Goal: Find specific page/section: Find specific page/section

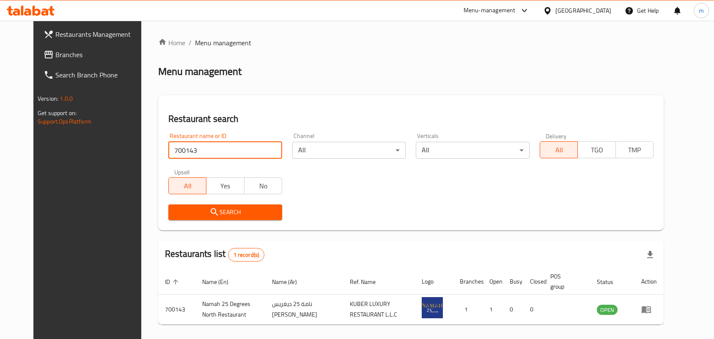
scroll to position [32, 0]
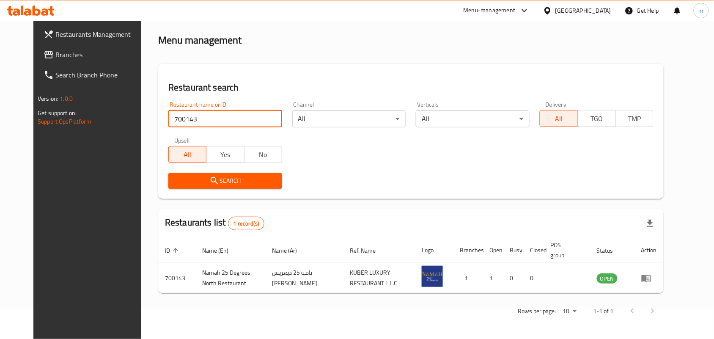
click at [55, 49] on span "Branches" at bounding box center [100, 54] width 91 height 10
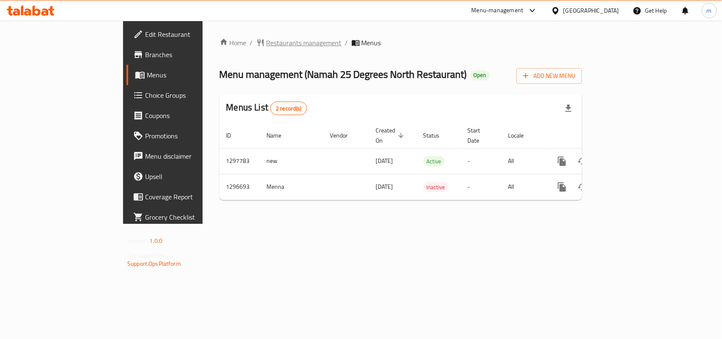
click at [266, 41] on span "Restaurants management" at bounding box center [303, 43] width 75 height 10
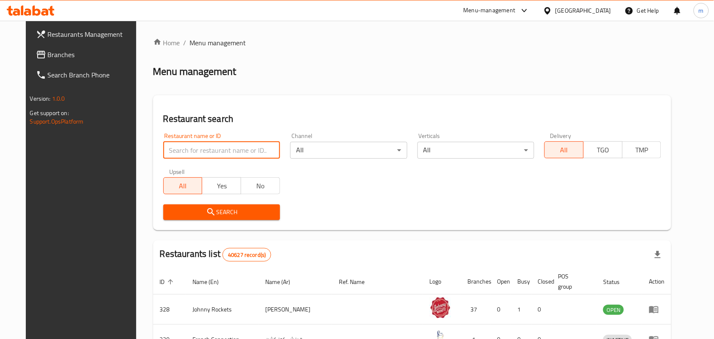
click at [175, 149] on input "search" at bounding box center [221, 150] width 117 height 17
paste input "700143"
type input "700143"
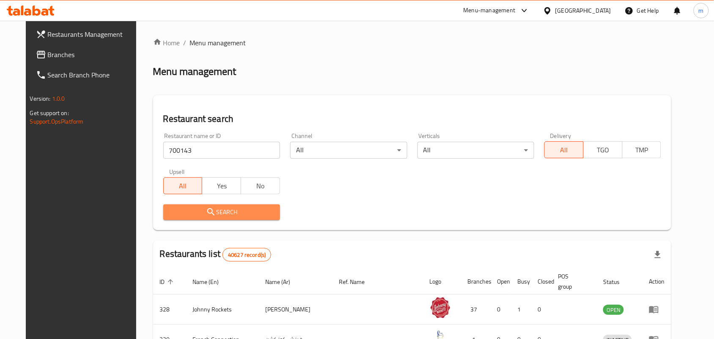
click at [181, 217] on span "Search" at bounding box center [221, 212] width 103 height 11
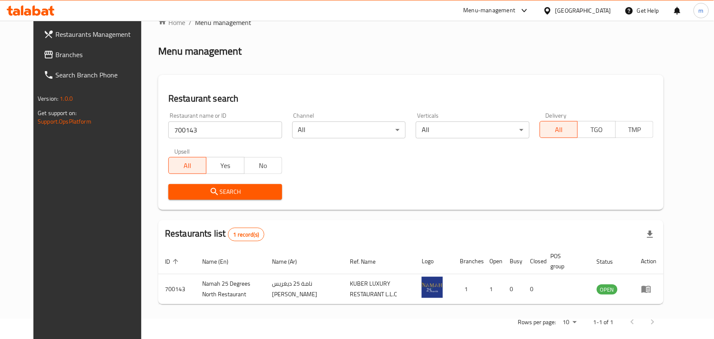
scroll to position [32, 0]
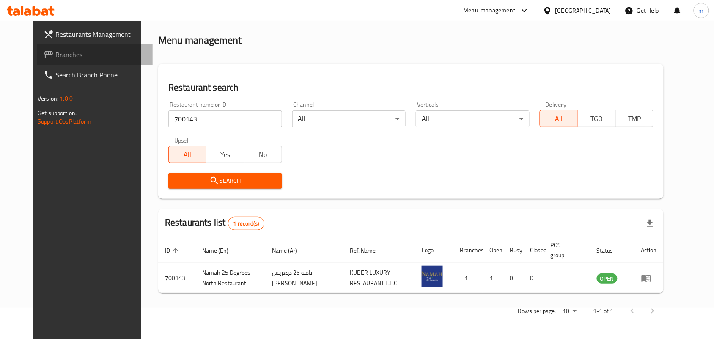
click at [55, 54] on span "Branches" at bounding box center [100, 54] width 91 height 10
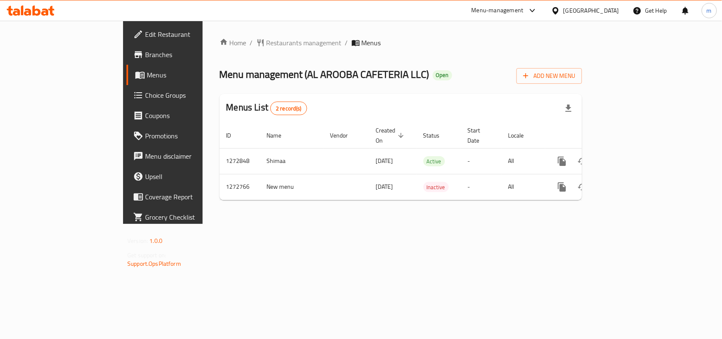
click at [266, 47] on span "Restaurants management" at bounding box center [303, 43] width 75 height 10
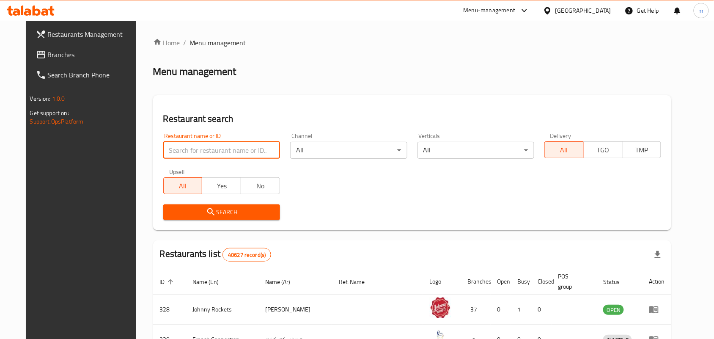
click at [168, 148] on input "search" at bounding box center [221, 150] width 117 height 17
paste input "690290"
type input "690290"
click button "Search" at bounding box center [221, 212] width 117 height 16
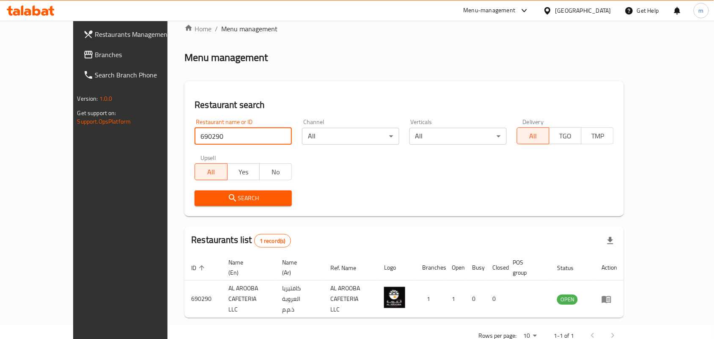
scroll to position [22, 0]
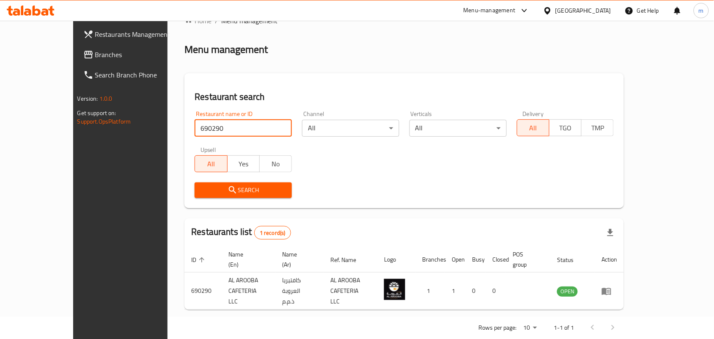
click at [95, 51] on span "Branches" at bounding box center [140, 54] width 91 height 10
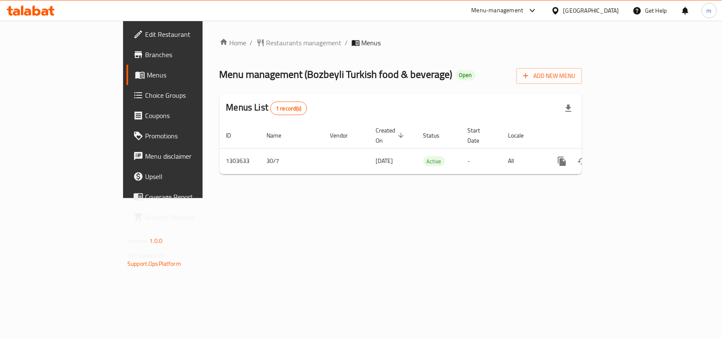
click at [227, 49] on div "Home / Restaurants management / Menus Menu management ( Bozbeyli Turkish food &…" at bounding box center [400, 109] width 362 height 143
click at [266, 42] on span "Restaurants management" at bounding box center [303, 43] width 75 height 10
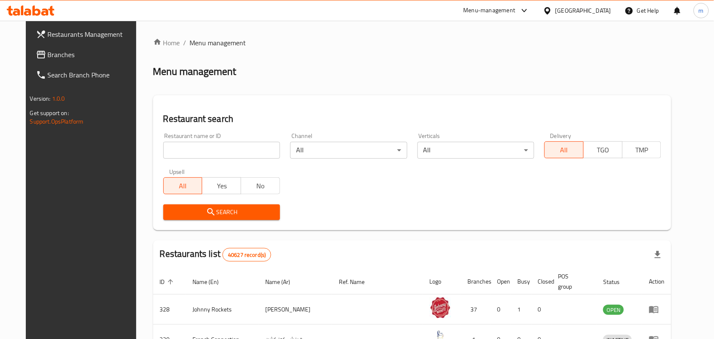
click at [163, 153] on input "search" at bounding box center [221, 150] width 117 height 17
paste input "702914"
type input "702914"
click button "Search" at bounding box center [221, 212] width 117 height 16
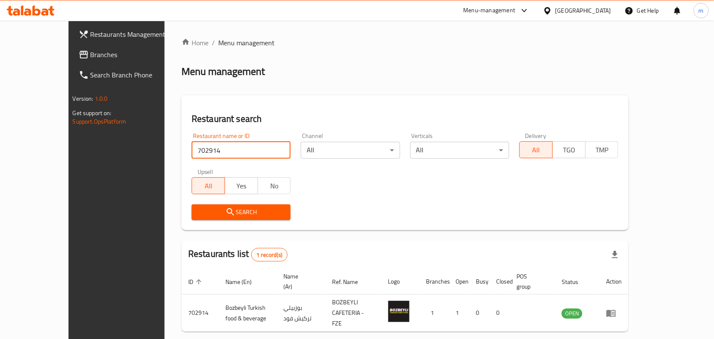
click at [91, 51] on span "Branches" at bounding box center [136, 54] width 91 height 10
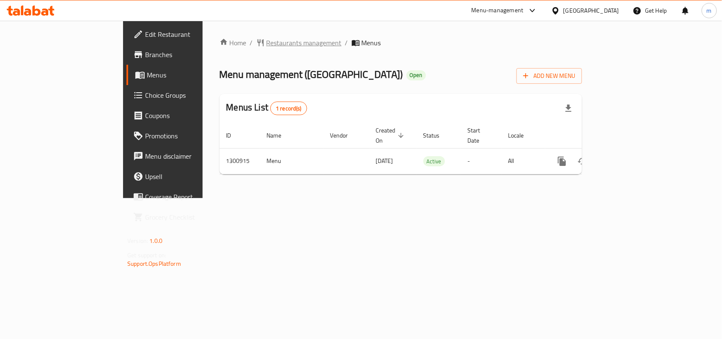
click at [266, 44] on span "Restaurants management" at bounding box center [303, 43] width 75 height 10
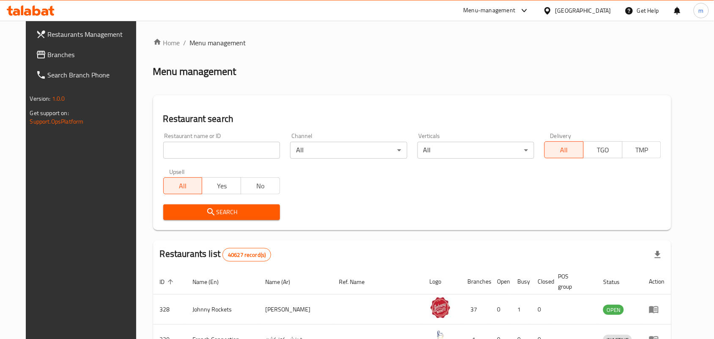
click at [164, 149] on input "search" at bounding box center [221, 150] width 117 height 17
paste input "701868"
type input "701868"
click button "Search" at bounding box center [221, 212] width 117 height 16
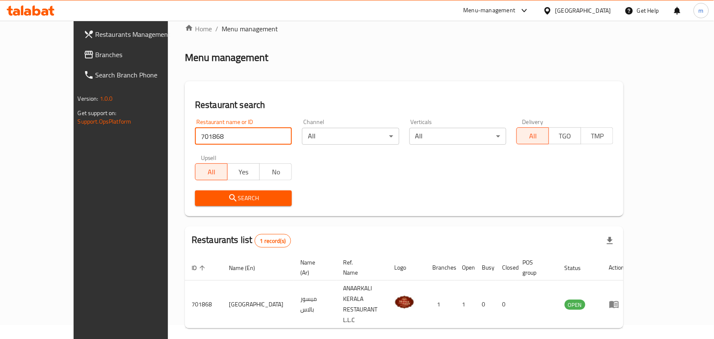
scroll to position [22, 0]
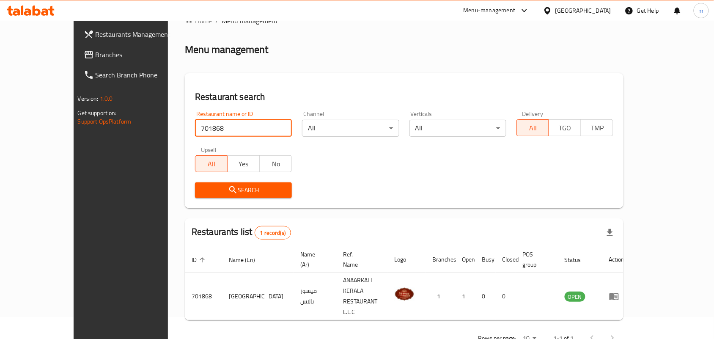
click at [558, 13] on div "[GEOGRAPHIC_DATA]" at bounding box center [583, 10] width 56 height 9
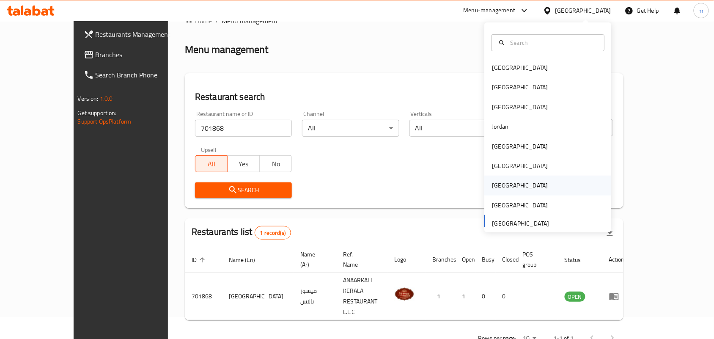
click at [496, 184] on div "[GEOGRAPHIC_DATA]" at bounding box center [520, 185] width 56 height 9
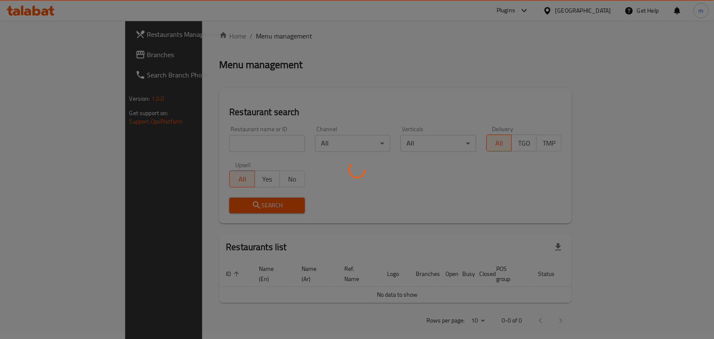
scroll to position [22, 0]
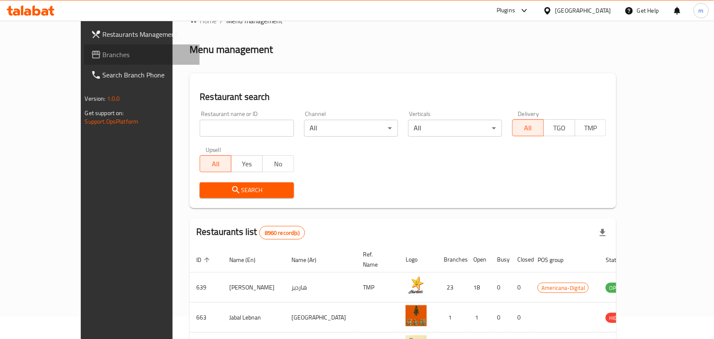
click at [84, 47] on link "Branches" at bounding box center [142, 54] width 116 height 20
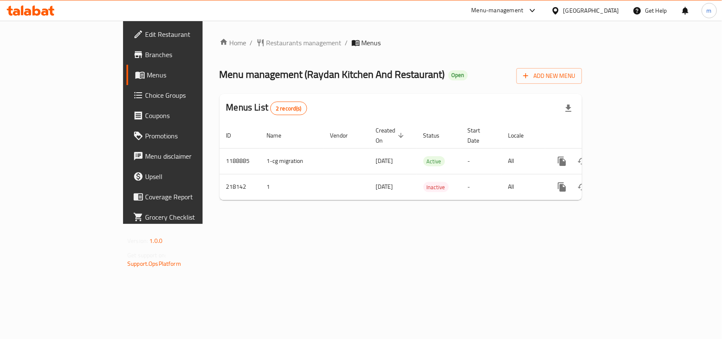
click at [229, 49] on div "Home / Restaurants management / Menus Menu management ( Raydan Kitchen And Rest…" at bounding box center [400, 122] width 362 height 169
click at [266, 42] on span "Restaurants management" at bounding box center [303, 43] width 75 height 10
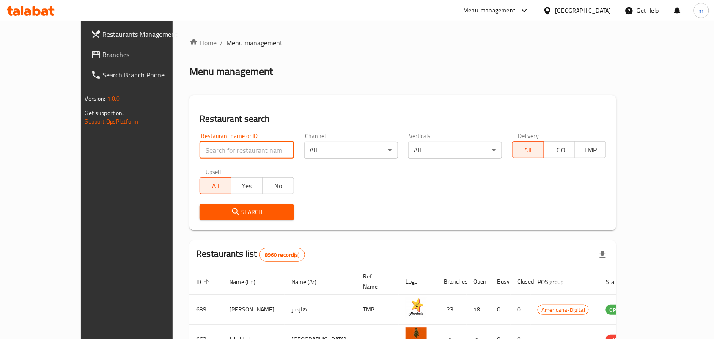
click at [200, 150] on input "search" at bounding box center [247, 150] width 94 height 17
paste input "624934"
type input "624934"
click button "Search" at bounding box center [247, 212] width 94 height 16
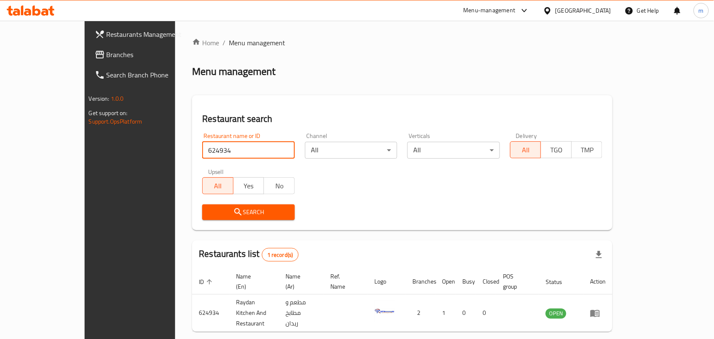
scroll to position [22, 0]
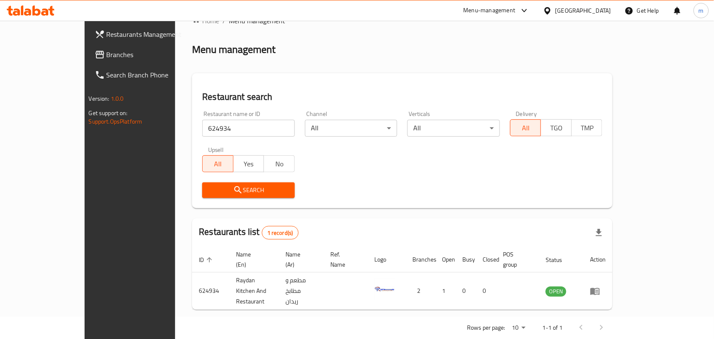
click at [607, 11] on div "[GEOGRAPHIC_DATA]" at bounding box center [583, 10] width 56 height 9
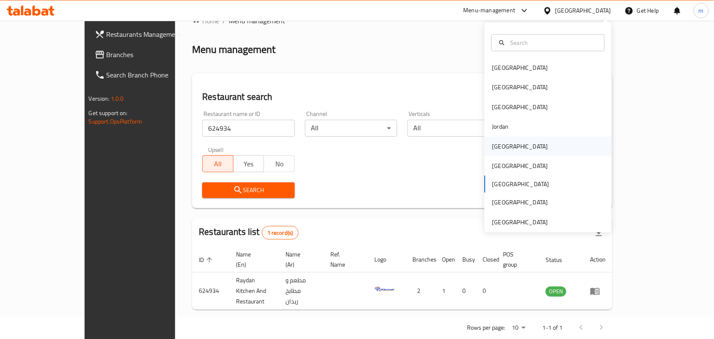
click at [492, 144] on div "[GEOGRAPHIC_DATA]" at bounding box center [520, 146] width 56 height 9
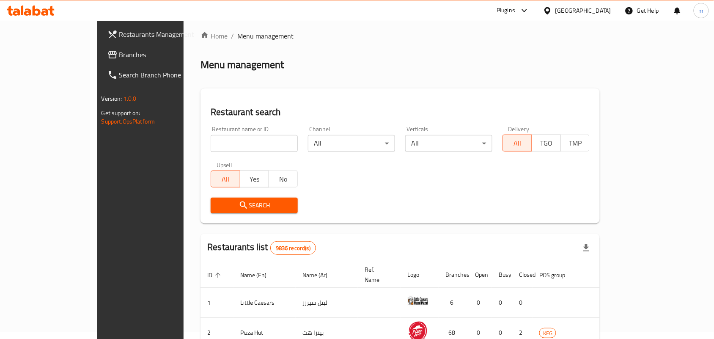
scroll to position [22, 0]
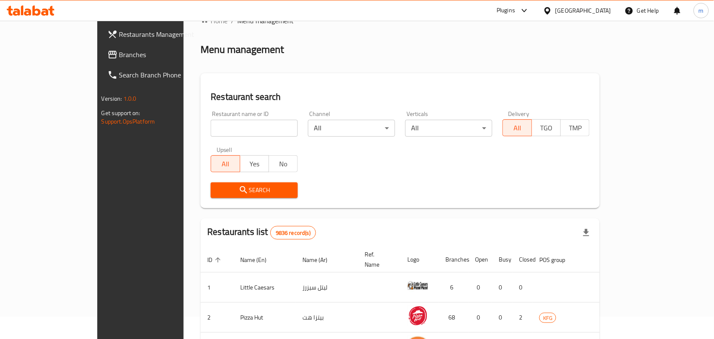
click at [119, 58] on span "Branches" at bounding box center [164, 54] width 91 height 10
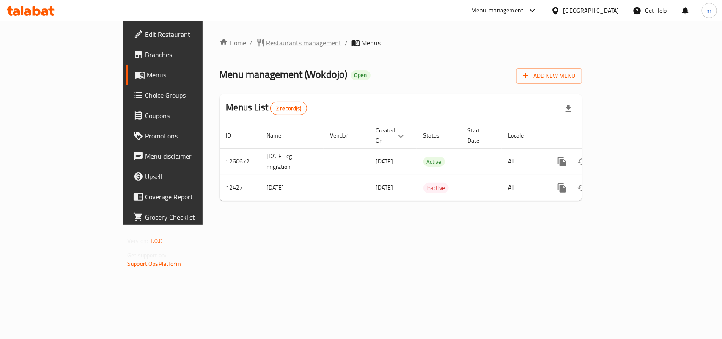
click at [266, 38] on span "Restaurants management" at bounding box center [303, 43] width 75 height 10
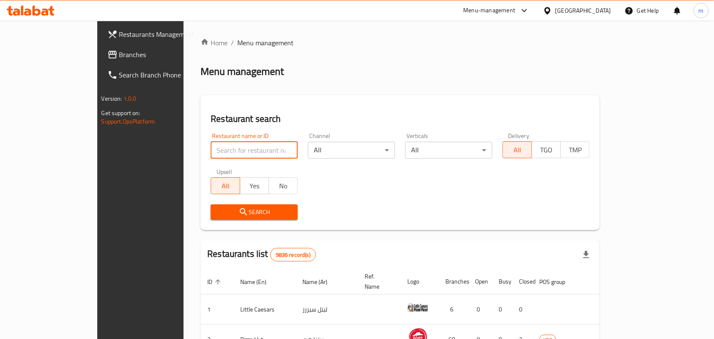
click at [211, 150] on input "search" at bounding box center [254, 150] width 87 height 17
paste input "7669"
type input "7669"
click button "Search" at bounding box center [254, 212] width 87 height 16
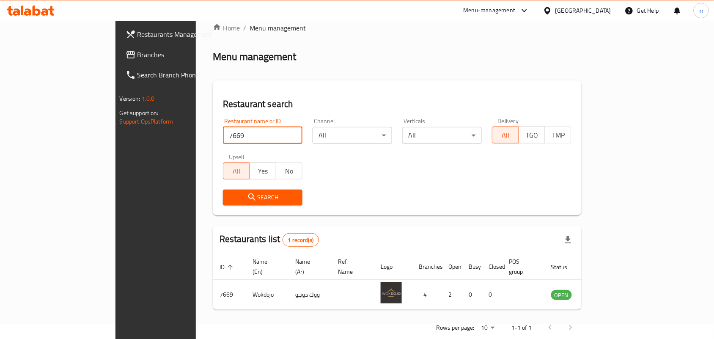
scroll to position [22, 0]
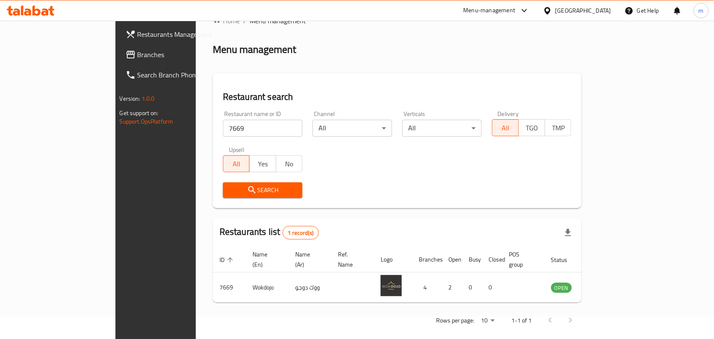
drag, startPoint x: 588, startPoint y: 3, endPoint x: 589, endPoint y: 10, distance: 6.4
click at [589, 4] on div "Kuwait" at bounding box center [577, 10] width 82 height 20
click at [550, 11] on icon at bounding box center [547, 10] width 6 height 7
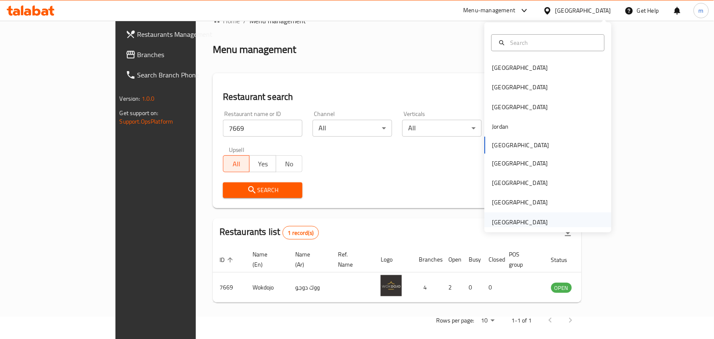
click at [516, 220] on div "[GEOGRAPHIC_DATA]" at bounding box center [520, 221] width 56 height 9
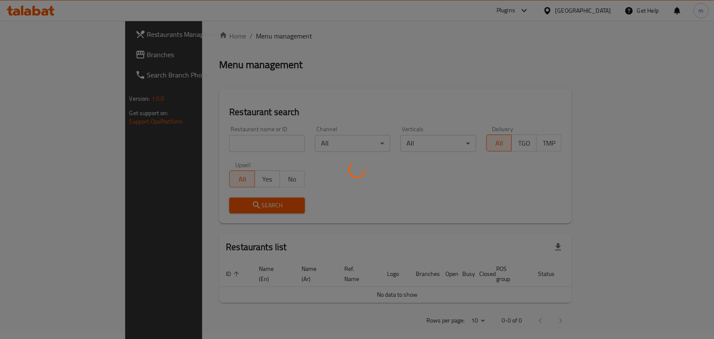
scroll to position [22, 0]
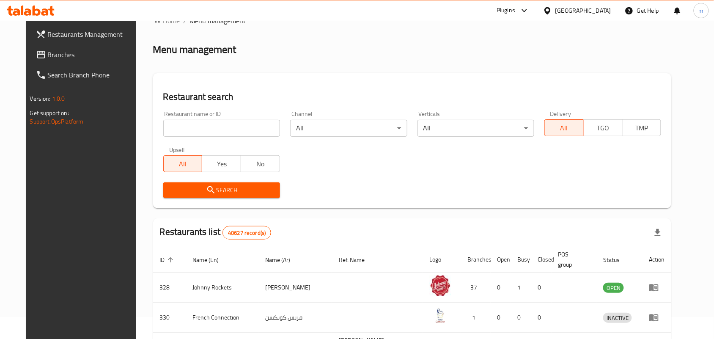
click at [47, 62] on link "Branches" at bounding box center [87, 54] width 116 height 20
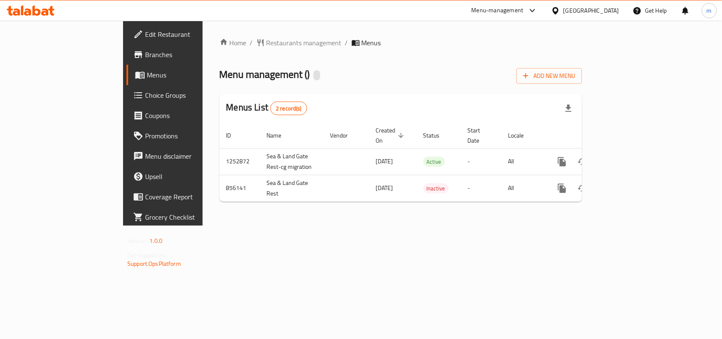
click at [266, 42] on span "Restaurants management" at bounding box center [303, 43] width 75 height 10
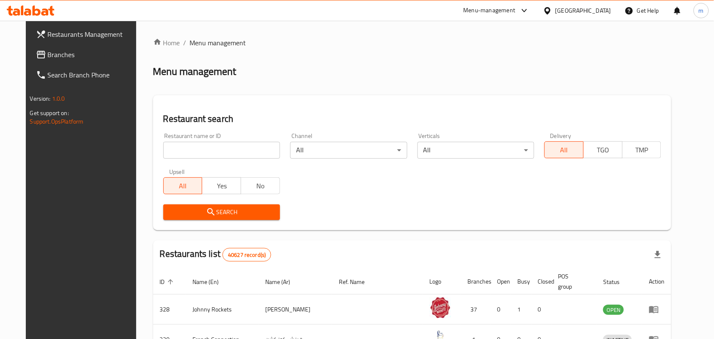
click at [163, 147] on input "search" at bounding box center [221, 150] width 117 height 17
paste input "656611"
type input "656611"
click at [185, 212] on span "Search" at bounding box center [221, 212] width 103 height 11
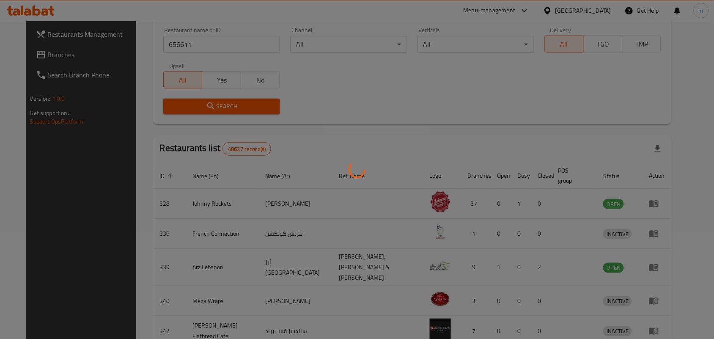
scroll to position [32, 0]
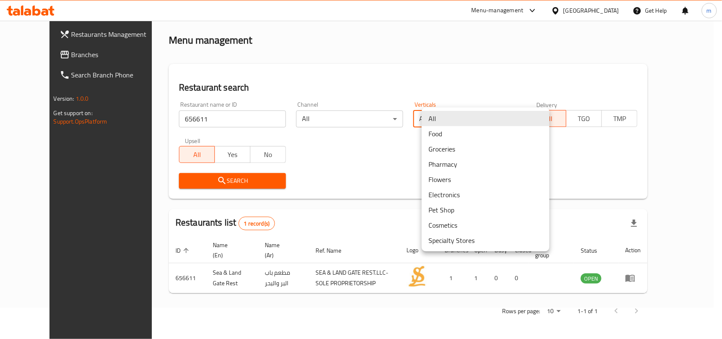
drag, startPoint x: 468, startPoint y: 112, endPoint x: 527, endPoint y: 169, distance: 82.3
click at [472, 114] on body "​ Menu-management United Arab Emirates Get Help m Restaurants Management Branch…" at bounding box center [361, 148] width 722 height 318
click at [360, 159] on div at bounding box center [361, 169] width 722 height 339
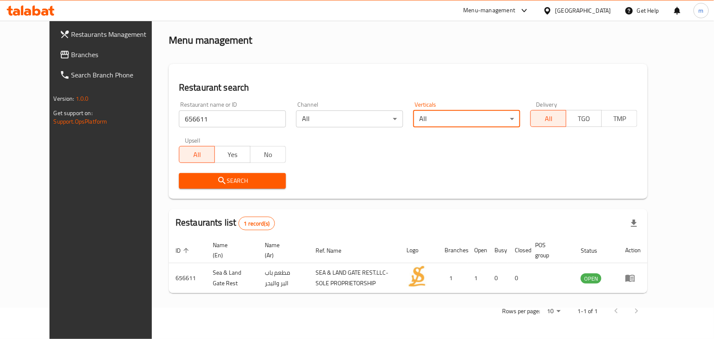
click at [71, 49] on span "Branches" at bounding box center [116, 54] width 91 height 10
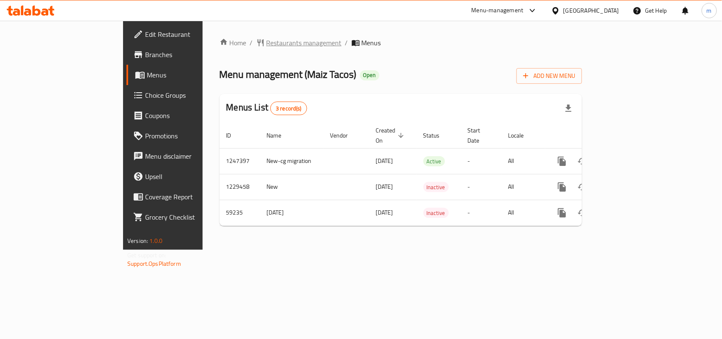
click at [266, 44] on span "Restaurants management" at bounding box center [303, 43] width 75 height 10
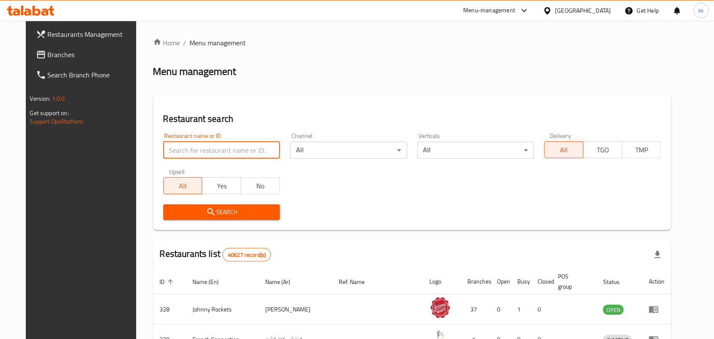
click at [164, 149] on input "search" at bounding box center [221, 150] width 117 height 17
paste input "28726"
type input "28726"
click button "Search" at bounding box center [221, 212] width 117 height 16
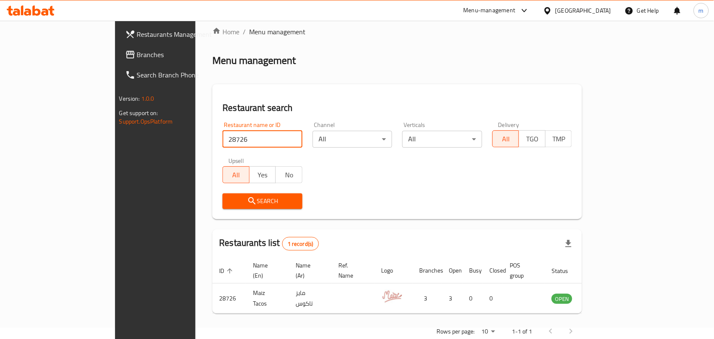
scroll to position [22, 0]
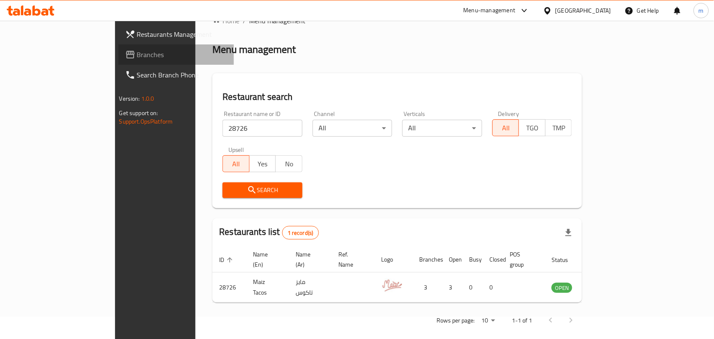
click at [126, 58] on icon at bounding box center [130, 55] width 8 height 8
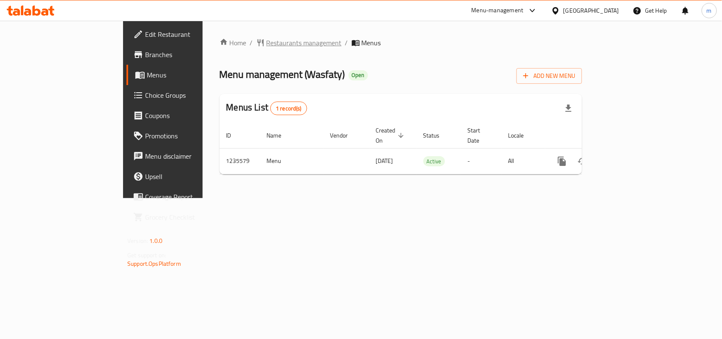
click at [266, 38] on span "Restaurants management" at bounding box center [303, 43] width 75 height 10
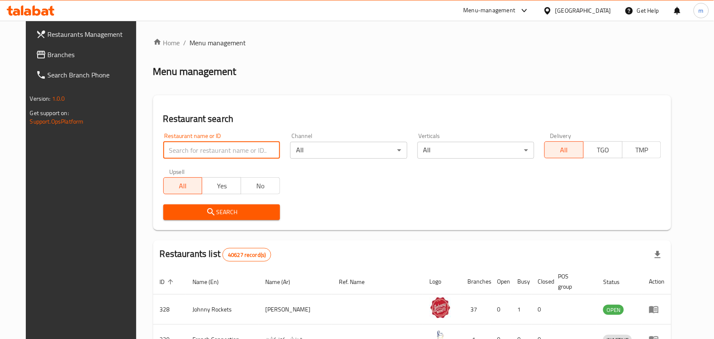
click at [163, 151] on input "search" at bounding box center [221, 150] width 117 height 17
paste input "678776"
type input "678776"
click button "Search" at bounding box center [221, 212] width 117 height 16
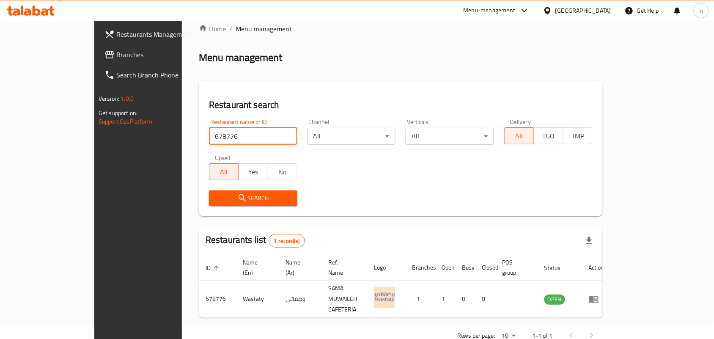
scroll to position [22, 0]
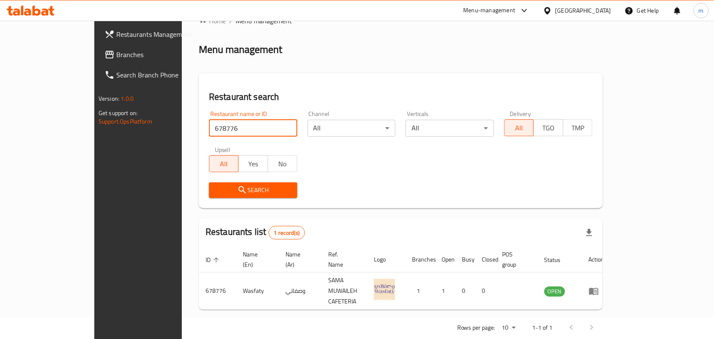
click at [278, 82] on div "Restaurant search Restaurant name or ID 678776 Restaurant name or ID Channel Al…" at bounding box center [401, 140] width 404 height 135
click at [246, 82] on div "Restaurant search Restaurant name or ID 678776 Restaurant name or ID Channel Al…" at bounding box center [401, 140] width 404 height 135
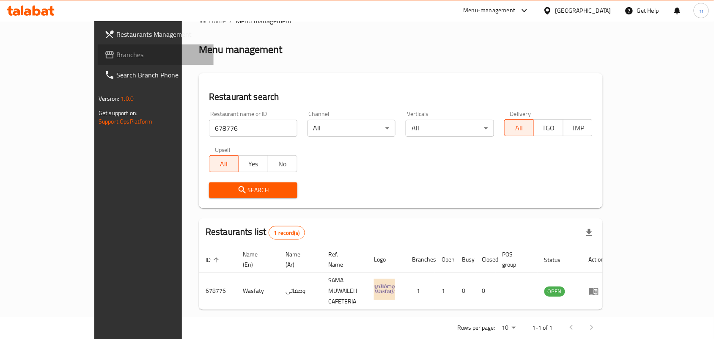
click at [116, 54] on span "Branches" at bounding box center [161, 54] width 91 height 10
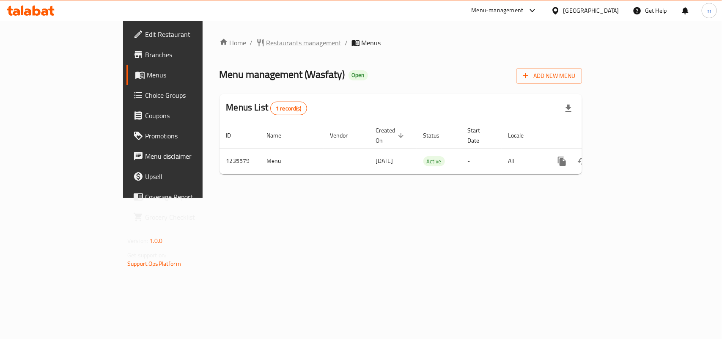
click at [266, 47] on span "Restaurants management" at bounding box center [303, 43] width 75 height 10
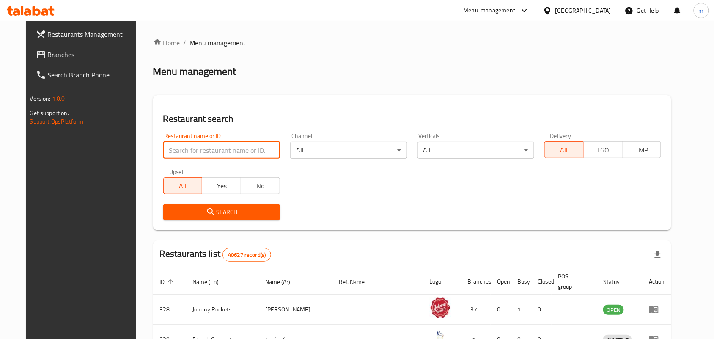
click at [163, 149] on input "search" at bounding box center [221, 150] width 117 height 17
paste input "678776"
type input "678776"
click button "Search" at bounding box center [221, 212] width 117 height 16
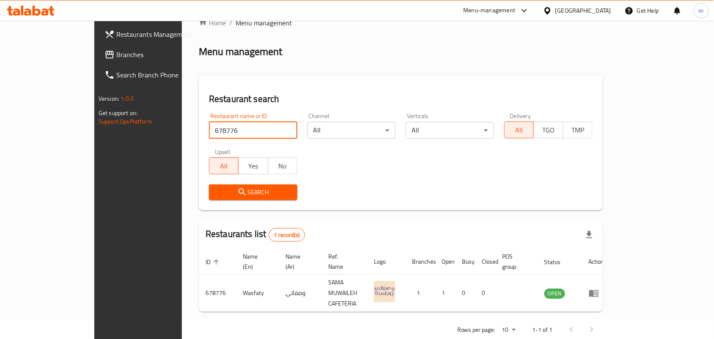
scroll to position [22, 0]
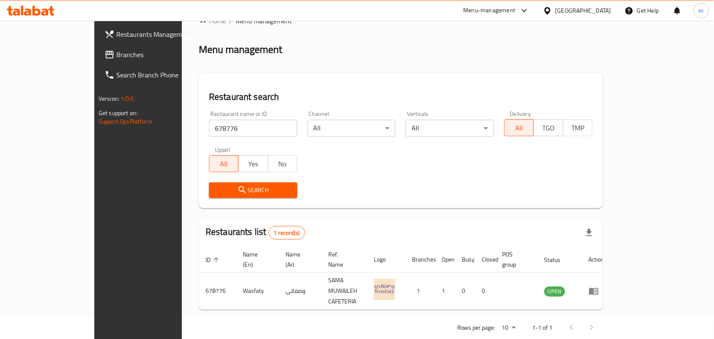
click at [98, 60] on link "Branches" at bounding box center [156, 54] width 116 height 20
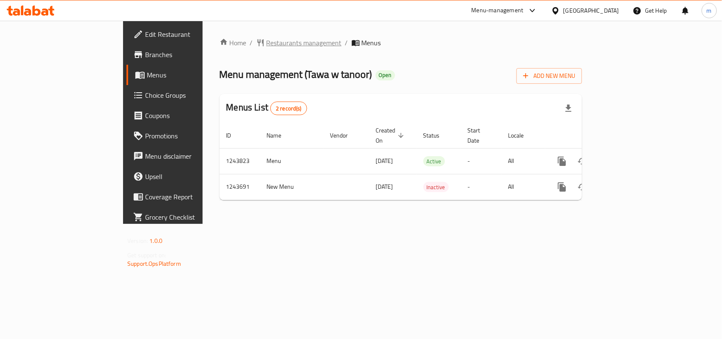
click at [266, 44] on span "Restaurants management" at bounding box center [303, 43] width 75 height 10
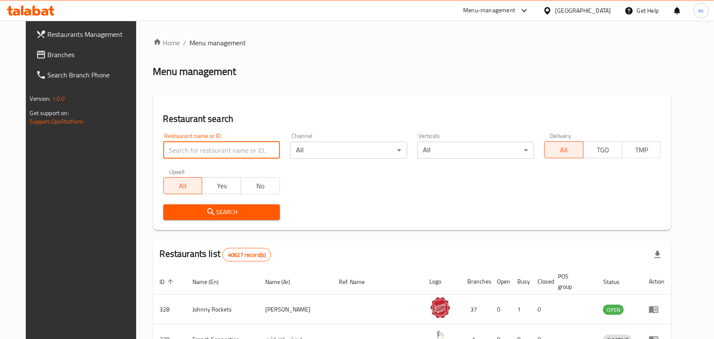
click at [166, 147] on input "search" at bounding box center [221, 150] width 117 height 17
paste input "681711"
type input "681711"
click button "Search" at bounding box center [221, 212] width 117 height 16
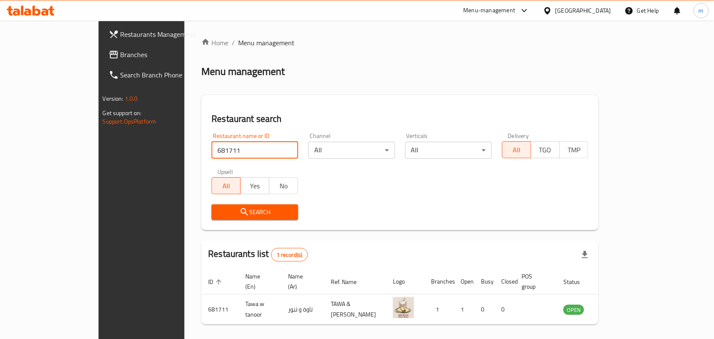
scroll to position [22, 0]
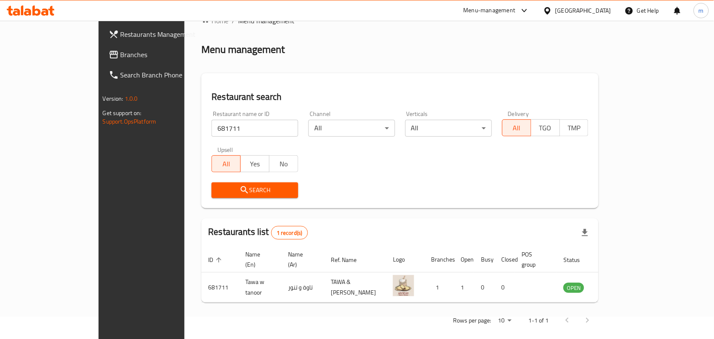
click at [582, 8] on div "[GEOGRAPHIC_DATA]" at bounding box center [583, 10] width 56 height 9
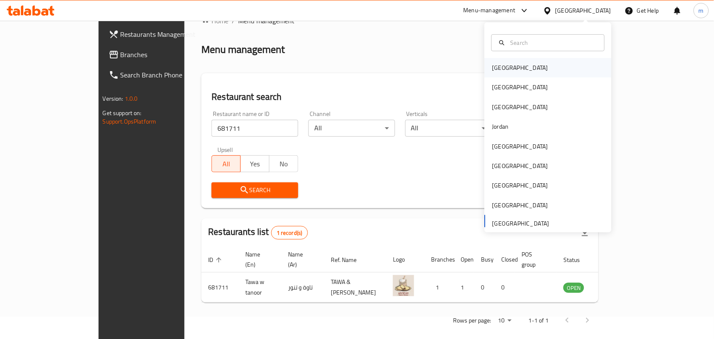
click at [505, 71] on div "Bahrain" at bounding box center [520, 67] width 69 height 19
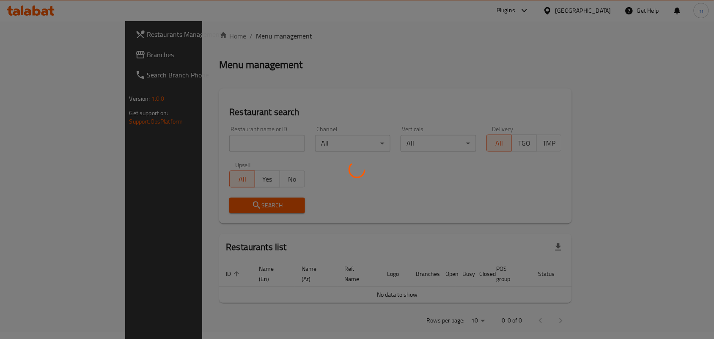
scroll to position [22, 0]
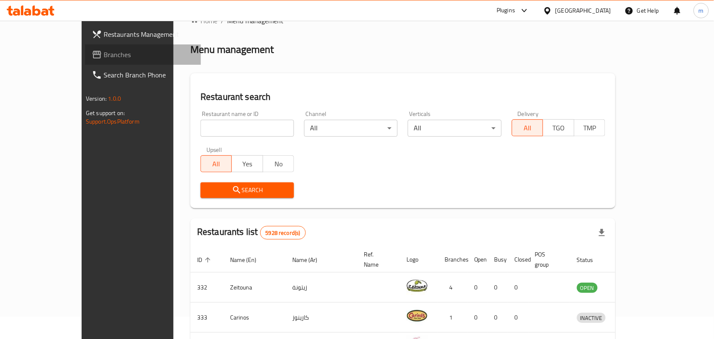
click at [104, 53] on span "Branches" at bounding box center [149, 54] width 91 height 10
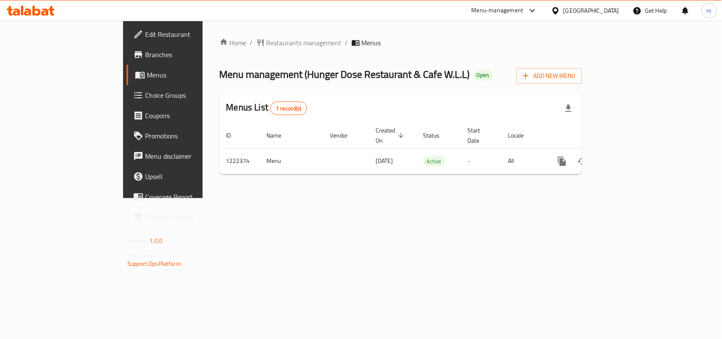
click at [266, 41] on span "Restaurants management" at bounding box center [303, 43] width 75 height 10
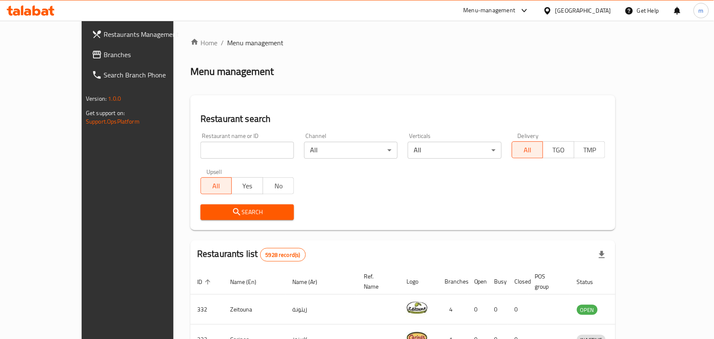
click at [200, 147] on input "search" at bounding box center [246, 150] width 93 height 17
paste input "674047"
type input "674047"
click button "Search" at bounding box center [246, 212] width 93 height 16
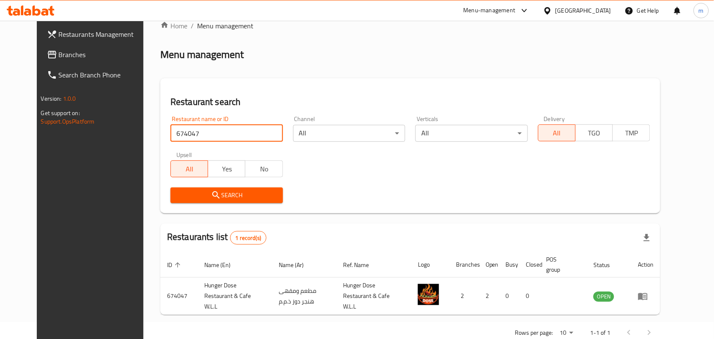
scroll to position [32, 0]
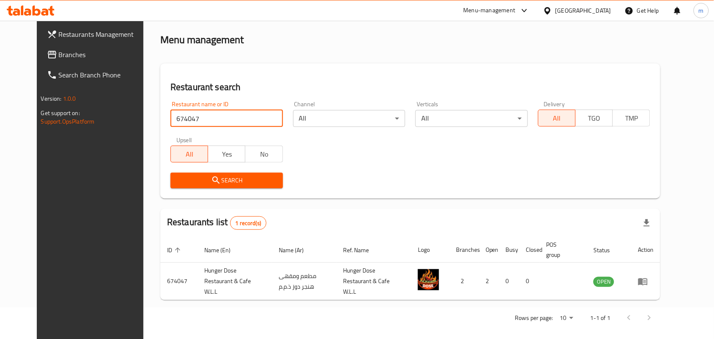
click at [552, 12] on icon at bounding box center [547, 10] width 9 height 9
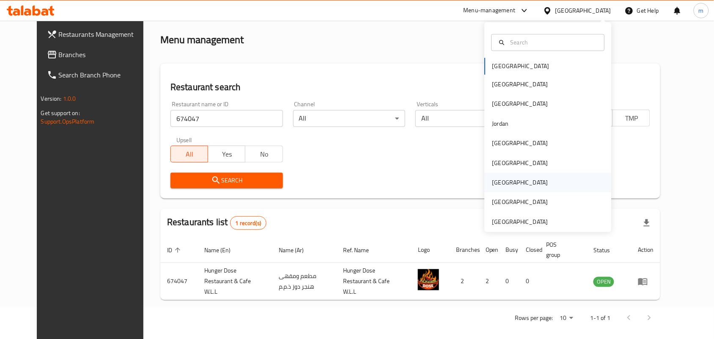
click at [492, 182] on div "[GEOGRAPHIC_DATA]" at bounding box center [520, 182] width 56 height 9
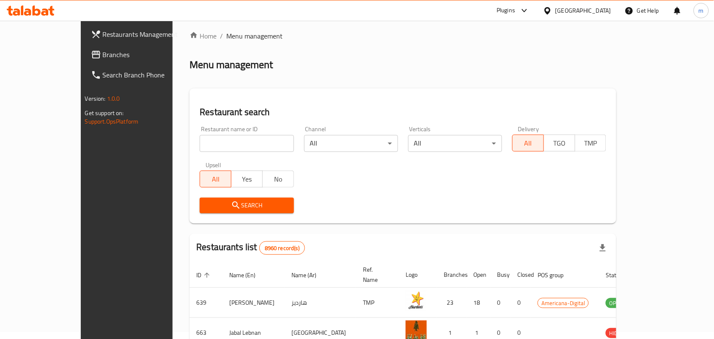
scroll to position [32, 0]
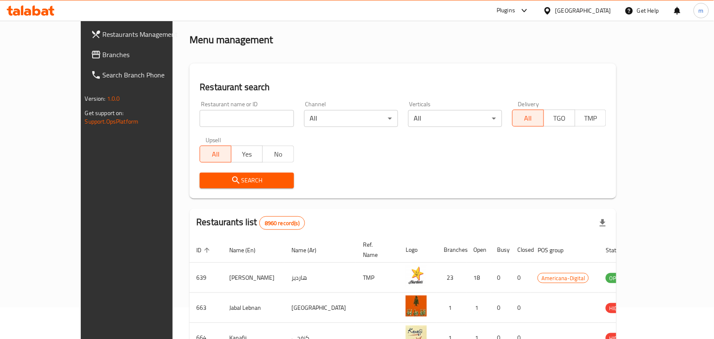
drag, startPoint x: 15, startPoint y: 54, endPoint x: 3, endPoint y: 63, distance: 14.5
click at [92, 54] on icon at bounding box center [96, 55] width 8 height 8
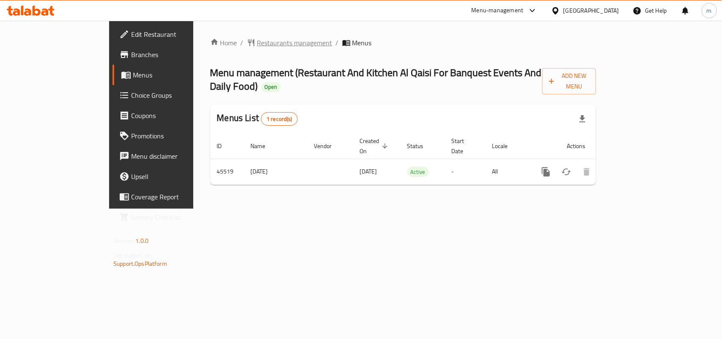
click at [257, 45] on span "Restaurants management" at bounding box center [294, 43] width 75 height 10
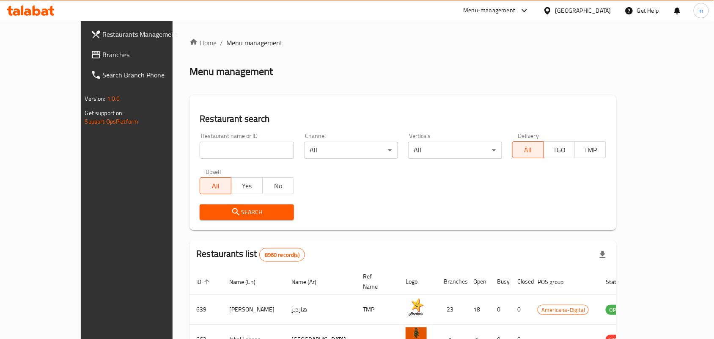
click at [200, 146] on input "search" at bounding box center [247, 150] width 94 height 17
paste input "23021"
type input "23021"
click button "Search" at bounding box center [247, 212] width 94 height 16
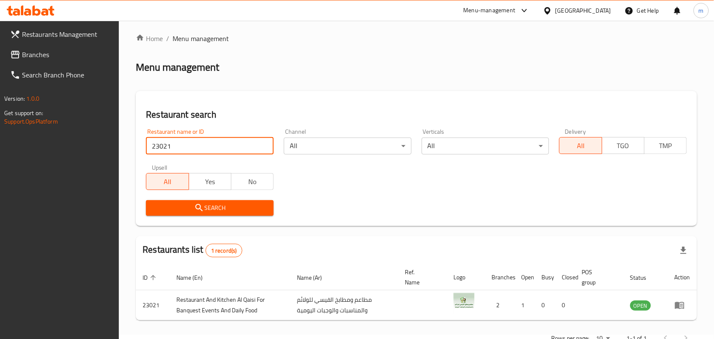
scroll to position [32, 0]
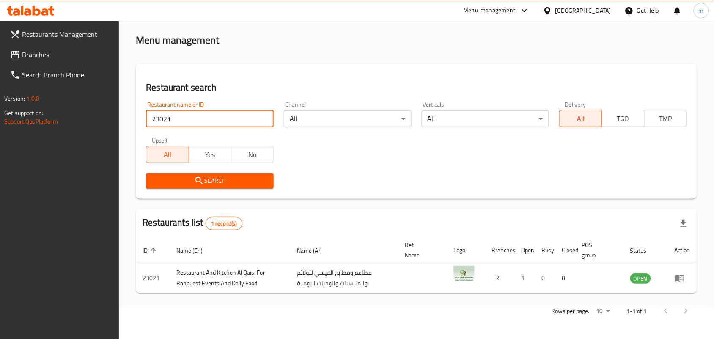
click at [37, 51] on span "Branches" at bounding box center [67, 54] width 91 height 10
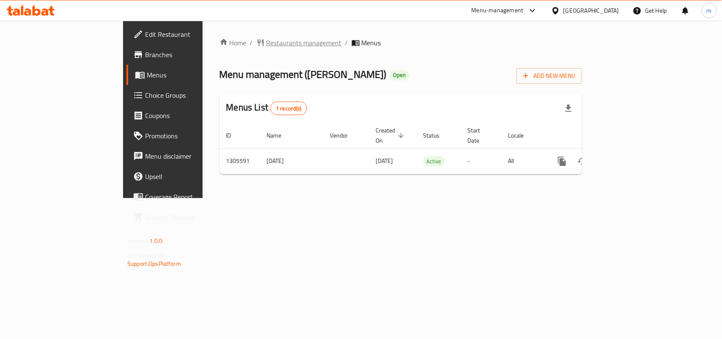
click at [266, 47] on span "Restaurants management" at bounding box center [303, 43] width 75 height 10
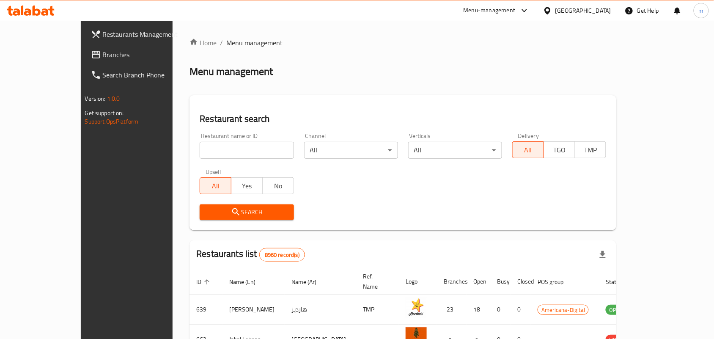
click at [200, 148] on input "search" at bounding box center [247, 150] width 94 height 17
paste input "703733"
click button "Search" at bounding box center [247, 212] width 94 height 16
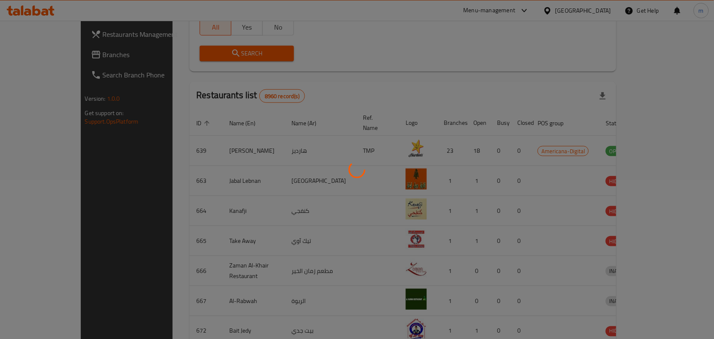
scroll to position [22, 0]
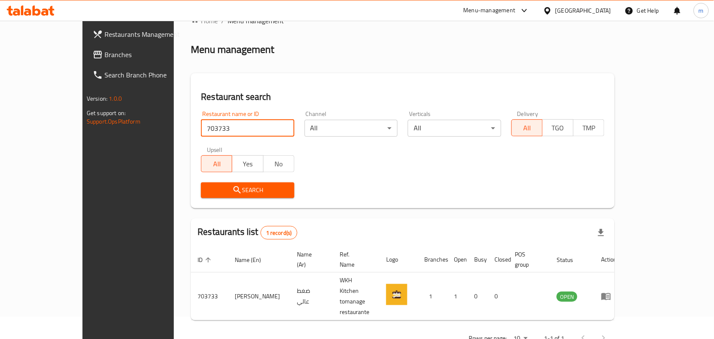
type input "703733"
drag, startPoint x: 595, startPoint y: 11, endPoint x: 591, endPoint y: 15, distance: 5.4
click at [555, 11] on div at bounding box center [549, 10] width 12 height 9
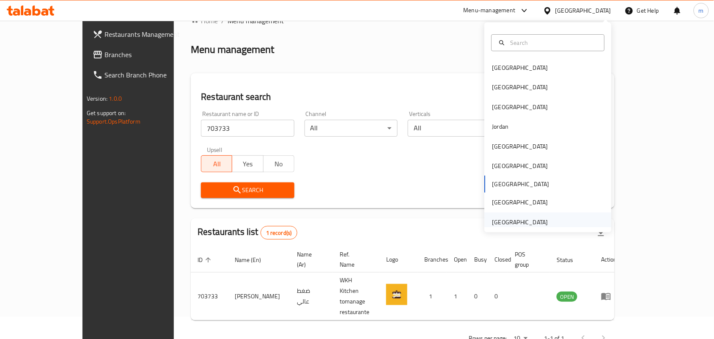
click at [502, 217] on div "[GEOGRAPHIC_DATA]" at bounding box center [520, 221] width 56 height 9
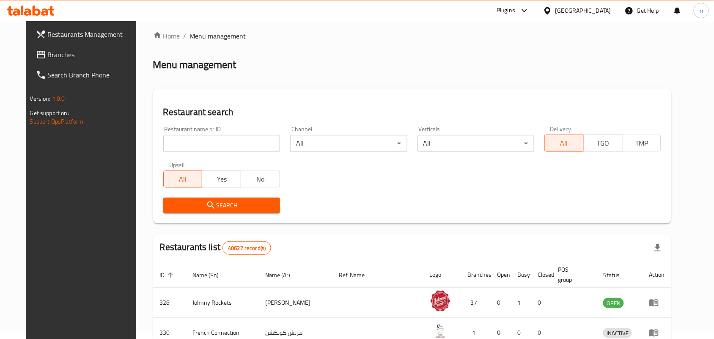
scroll to position [22, 0]
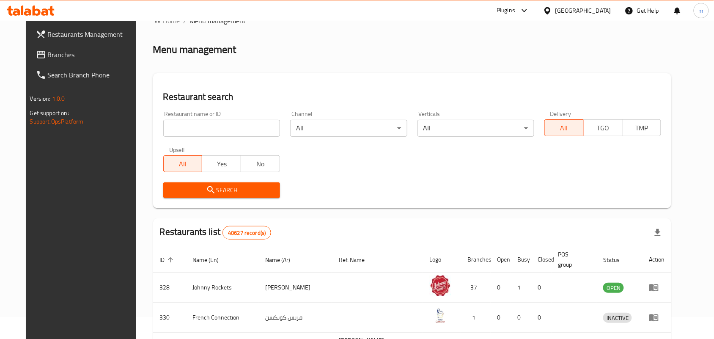
click at [48, 53] on span "Branches" at bounding box center [93, 54] width 91 height 10
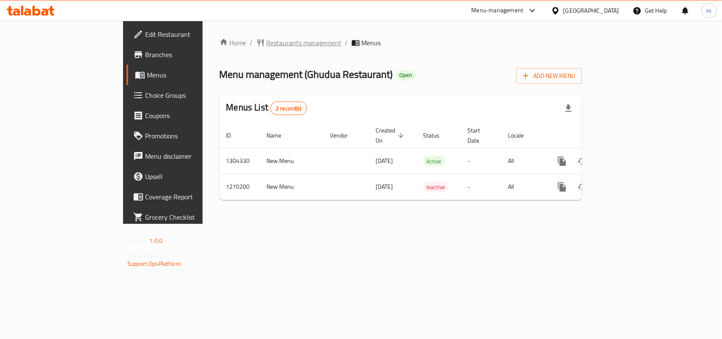
click at [266, 43] on span "Restaurants management" at bounding box center [303, 43] width 75 height 10
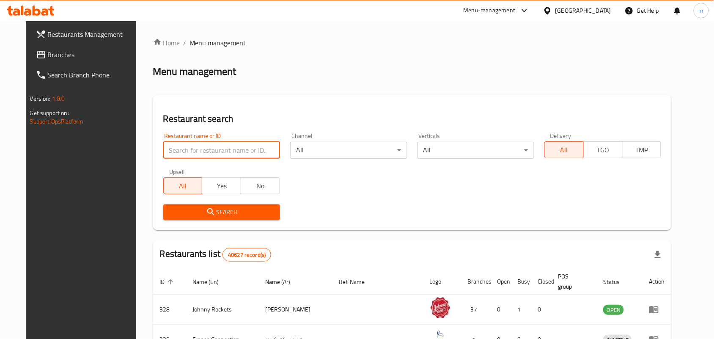
click at [168, 146] on input "search" at bounding box center [221, 150] width 117 height 17
paste input "689059"
type input "689059"
click button "Search" at bounding box center [221, 212] width 117 height 16
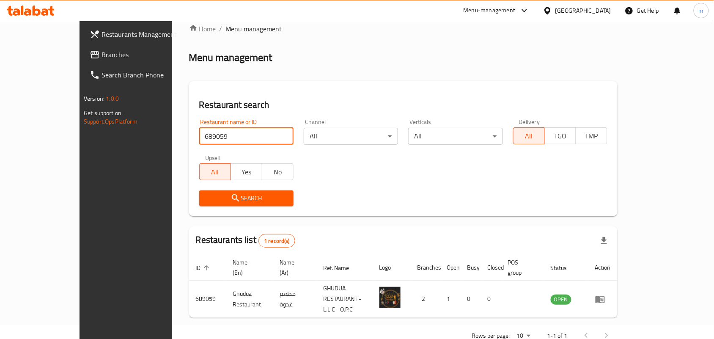
scroll to position [22, 0]
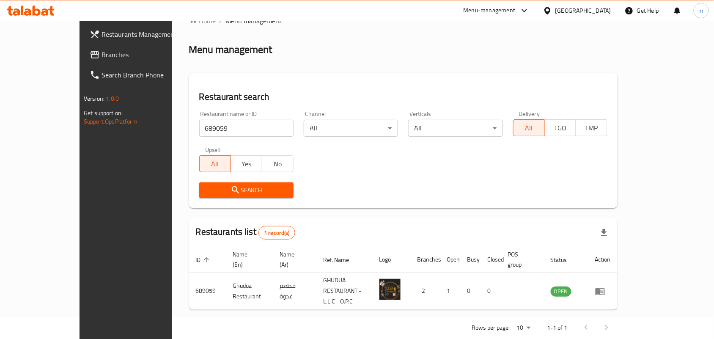
click at [355, 187] on div "Search" at bounding box center [403, 190] width 418 height 26
click at [574, 9] on div "[GEOGRAPHIC_DATA]" at bounding box center [583, 10] width 56 height 9
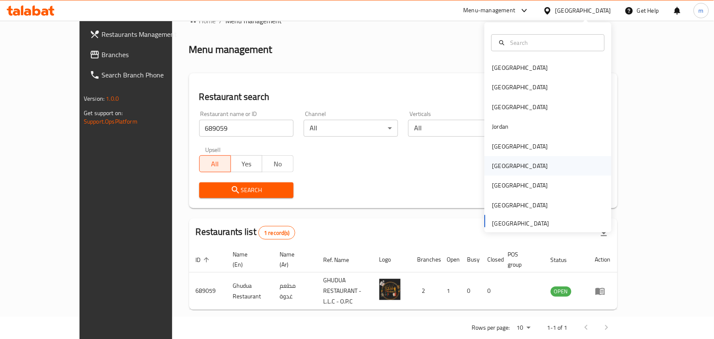
click at [494, 170] on div "[GEOGRAPHIC_DATA]" at bounding box center [520, 165] width 56 height 9
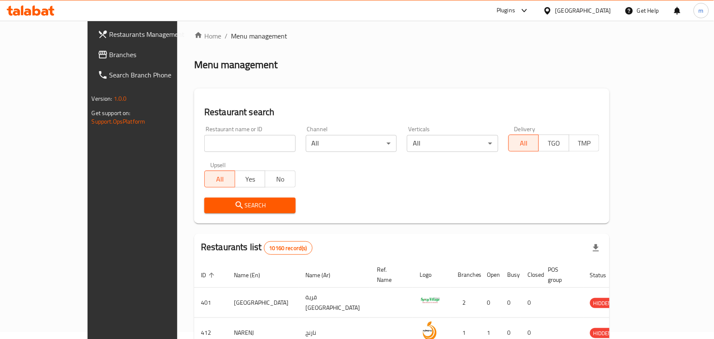
scroll to position [22, 0]
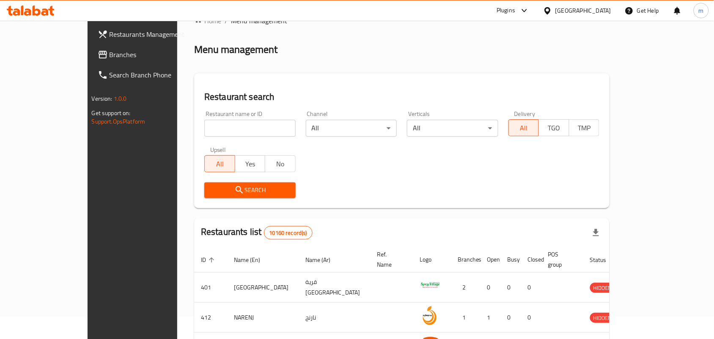
drag, startPoint x: 25, startPoint y: 52, endPoint x: 17, endPoint y: 58, distance: 9.4
click at [110, 52] on span "Branches" at bounding box center [155, 54] width 91 height 10
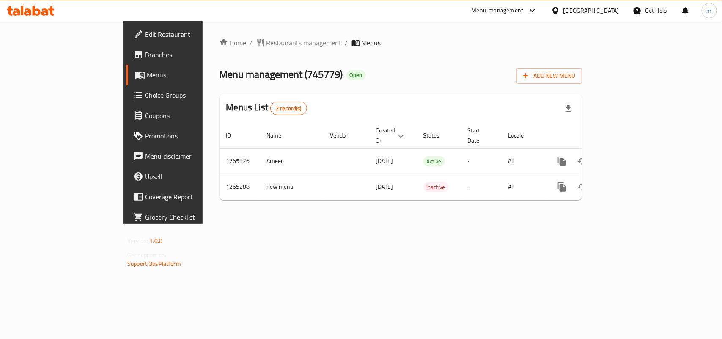
click at [266, 45] on span "Restaurants management" at bounding box center [303, 43] width 75 height 10
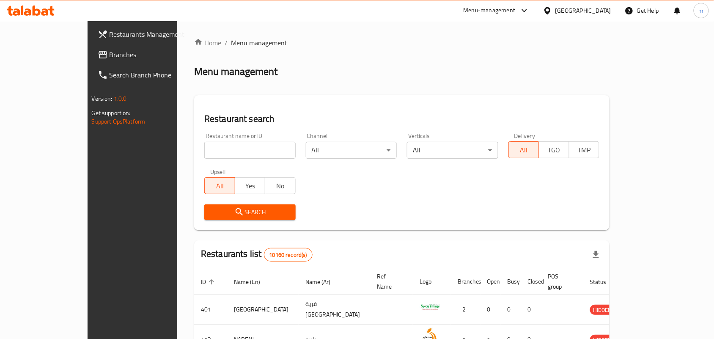
click at [204, 153] on input "search" at bounding box center [249, 150] width 91 height 17
paste input "686734"
type input "686734"
click button "Search" at bounding box center [249, 212] width 91 height 16
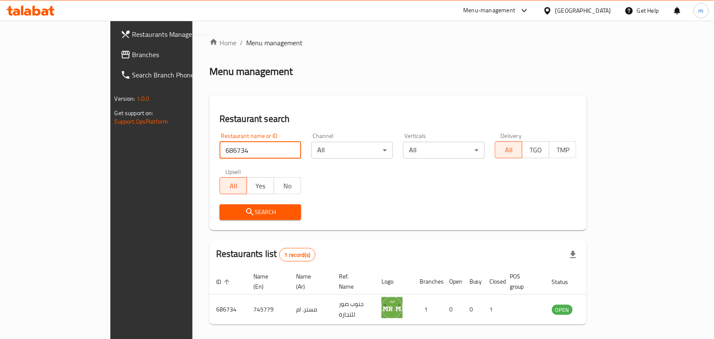
click at [552, 11] on icon at bounding box center [547, 10] width 9 height 9
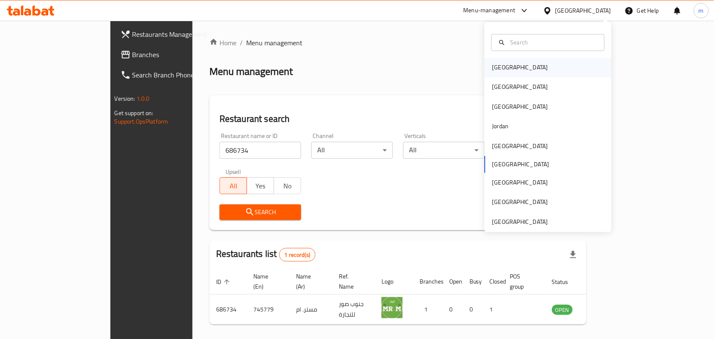
click at [496, 71] on div "[GEOGRAPHIC_DATA]" at bounding box center [520, 67] width 56 height 9
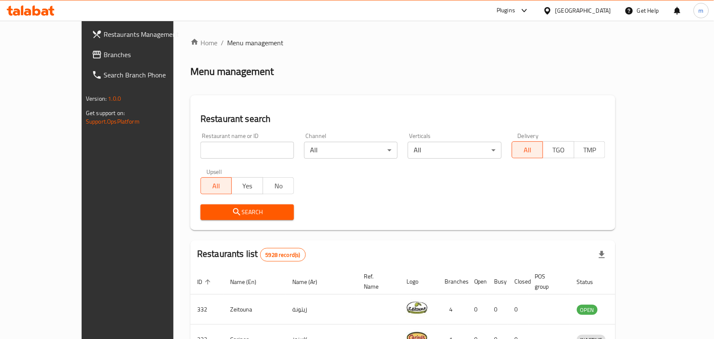
click at [104, 54] on span "Branches" at bounding box center [149, 54] width 91 height 10
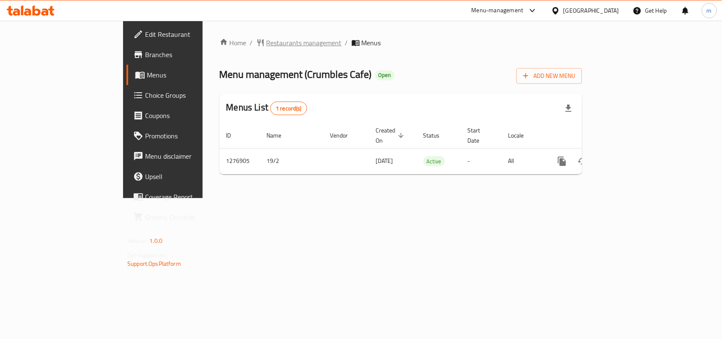
click at [266, 41] on span "Restaurants management" at bounding box center [303, 43] width 75 height 10
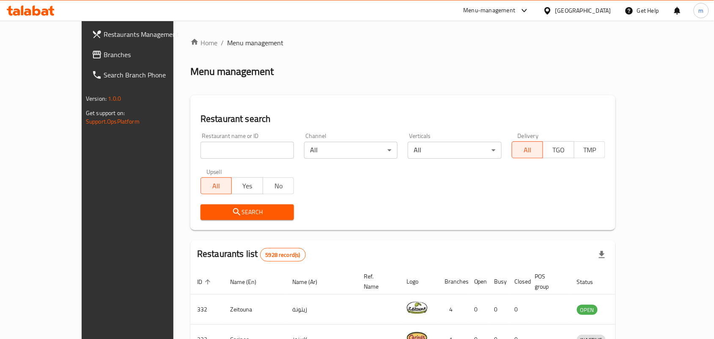
click at [200, 151] on input "search" at bounding box center [246, 150] width 93 height 17
paste input "692201"
type input "692201"
click button "Search" at bounding box center [246, 212] width 93 height 16
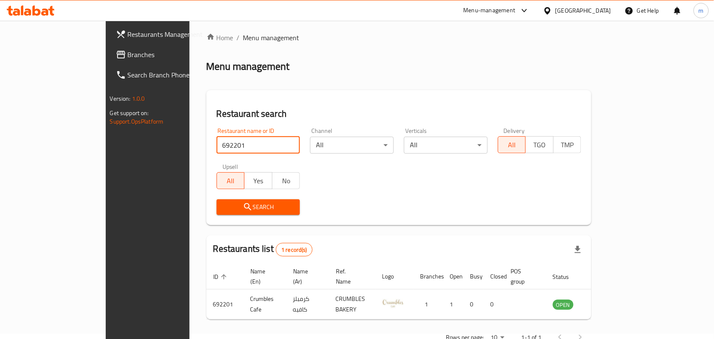
scroll to position [22, 0]
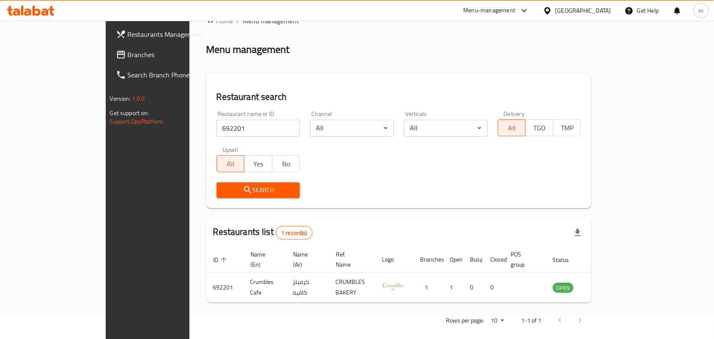
click at [555, 11] on div at bounding box center [549, 10] width 12 height 9
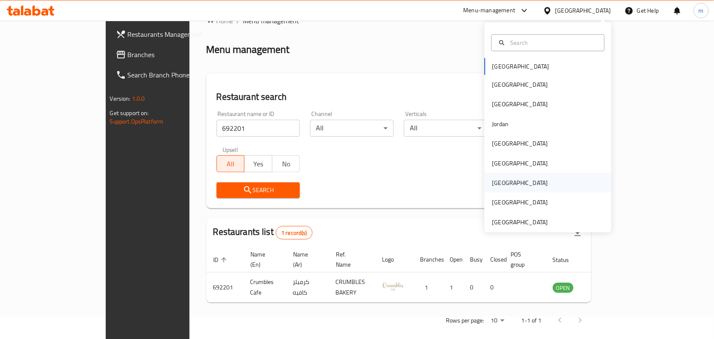
click at [507, 175] on div "[GEOGRAPHIC_DATA]" at bounding box center [548, 182] width 127 height 19
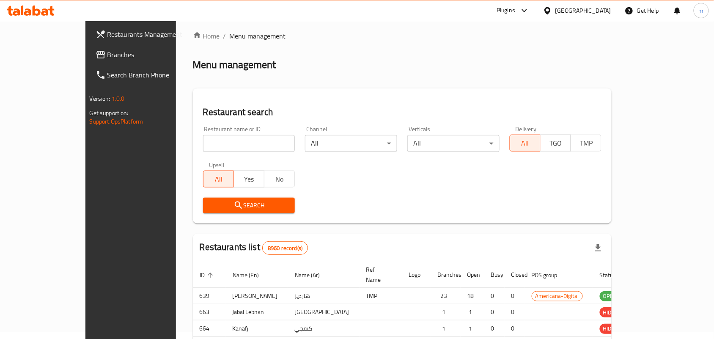
scroll to position [22, 0]
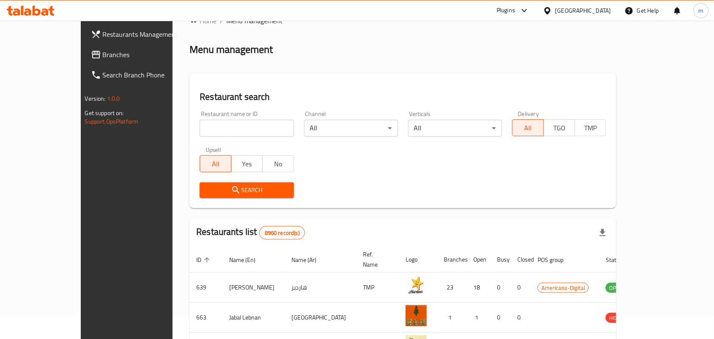
click at [103, 56] on span "Branches" at bounding box center [148, 54] width 91 height 10
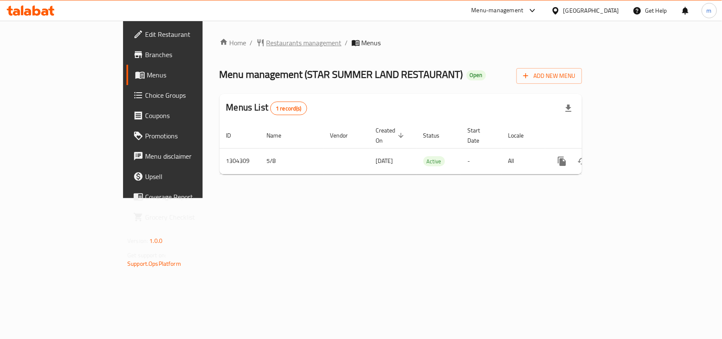
click at [266, 40] on span "Restaurants management" at bounding box center [303, 43] width 75 height 10
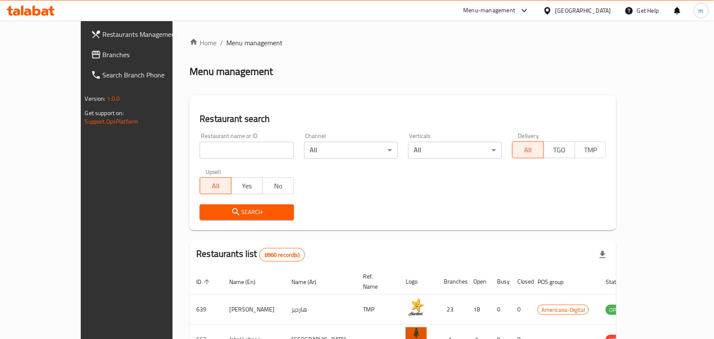
click at [200, 147] on input "search" at bounding box center [247, 150] width 94 height 17
paste input "703166"
type input "703166"
click button "Search" at bounding box center [247, 212] width 94 height 16
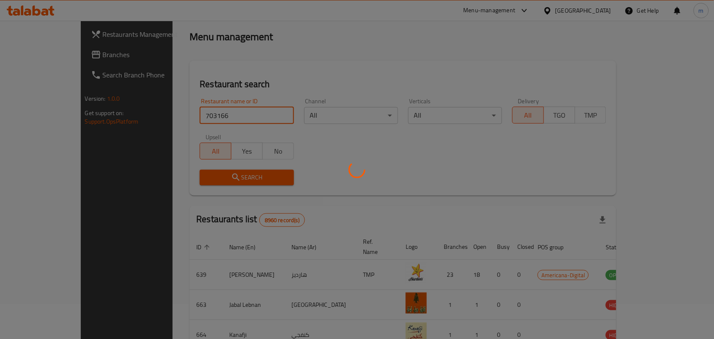
scroll to position [32, 0]
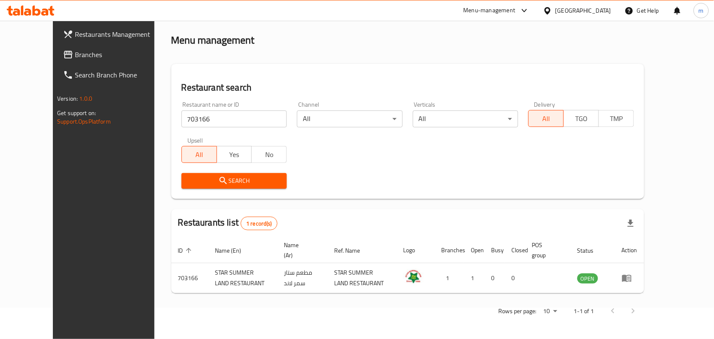
click at [601, 9] on div "[GEOGRAPHIC_DATA]" at bounding box center [583, 10] width 56 height 9
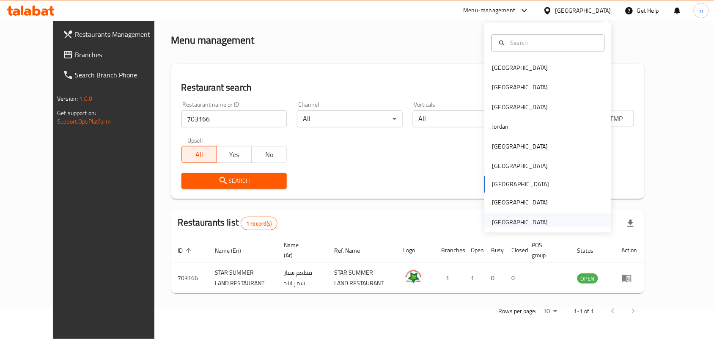
click at [518, 220] on div "[GEOGRAPHIC_DATA]" at bounding box center [520, 221] width 56 height 9
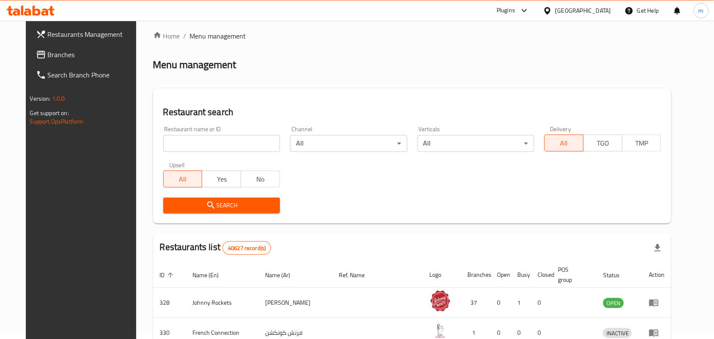
scroll to position [32, 0]
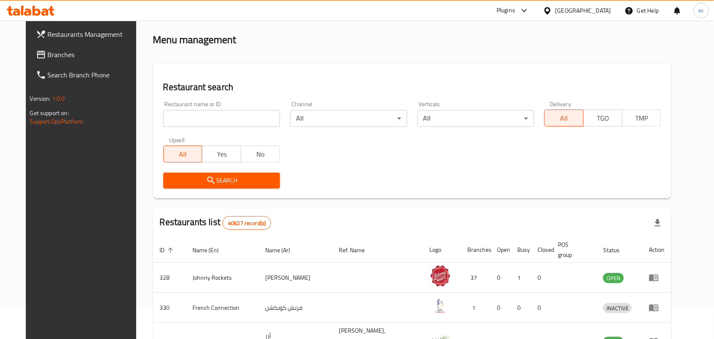
click at [48, 56] on span "Branches" at bounding box center [93, 54] width 91 height 10
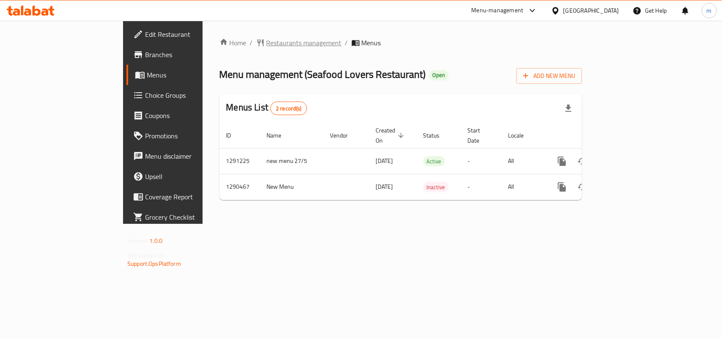
click at [266, 38] on span "Restaurants management" at bounding box center [303, 43] width 75 height 10
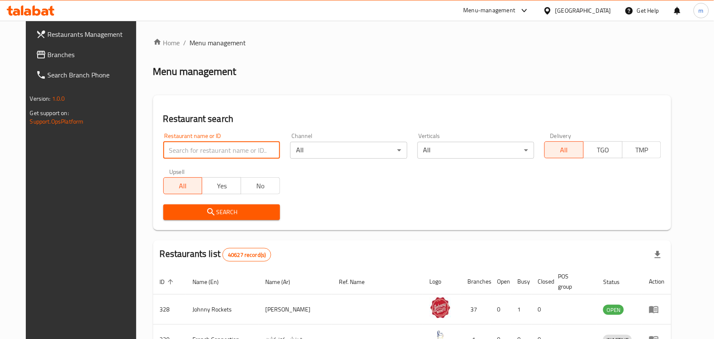
click at [163, 152] on input "search" at bounding box center [221, 150] width 117 height 17
paste input "698248"
type input "698248"
click button "Search" at bounding box center [221, 212] width 117 height 16
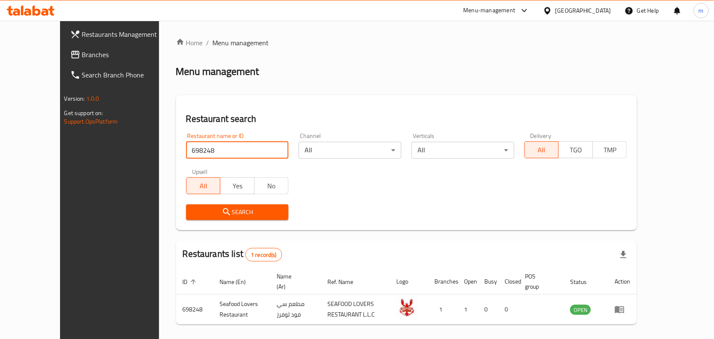
scroll to position [22, 0]
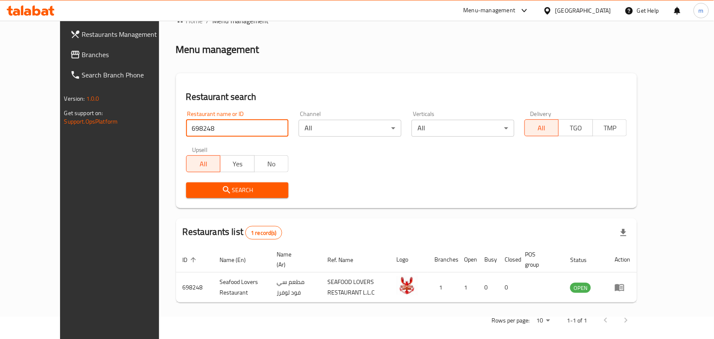
click at [82, 57] on span "Branches" at bounding box center [127, 54] width 91 height 10
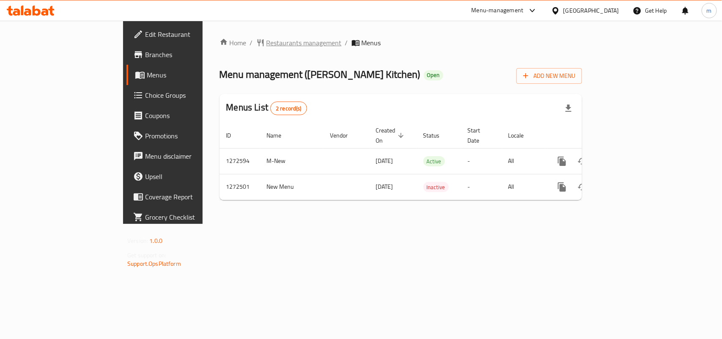
click at [266, 47] on span "Restaurants management" at bounding box center [303, 43] width 75 height 10
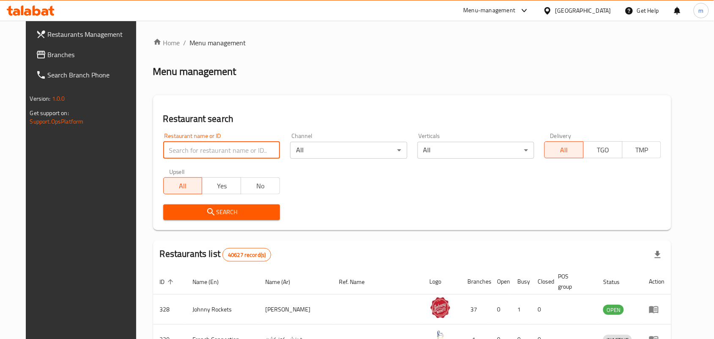
click at [177, 145] on input "search" at bounding box center [221, 150] width 117 height 17
paste input "690306"
type input "690306"
click button "Search" at bounding box center [221, 212] width 117 height 16
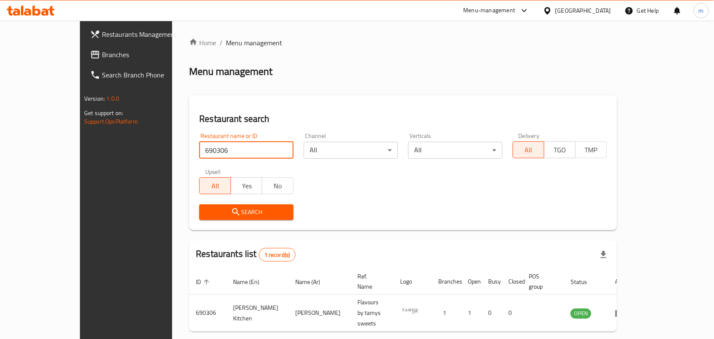
scroll to position [22, 0]
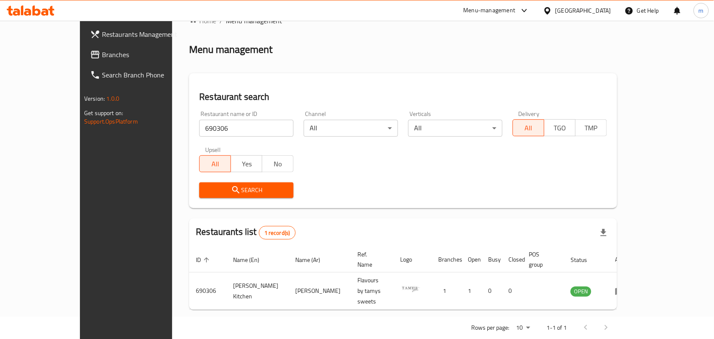
click at [565, 8] on div "United Arab Emirates" at bounding box center [583, 10] width 56 height 9
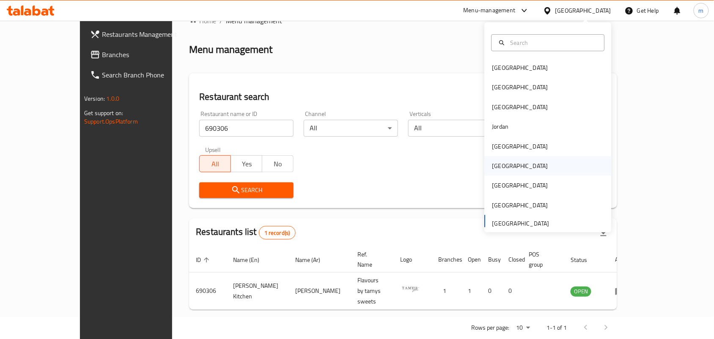
click at [494, 168] on div "[GEOGRAPHIC_DATA]" at bounding box center [520, 165] width 56 height 9
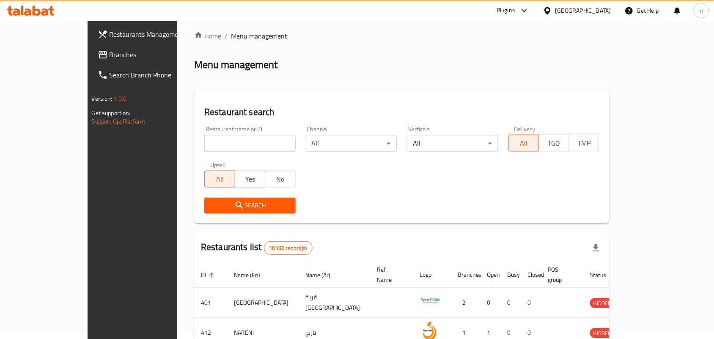
scroll to position [22, 0]
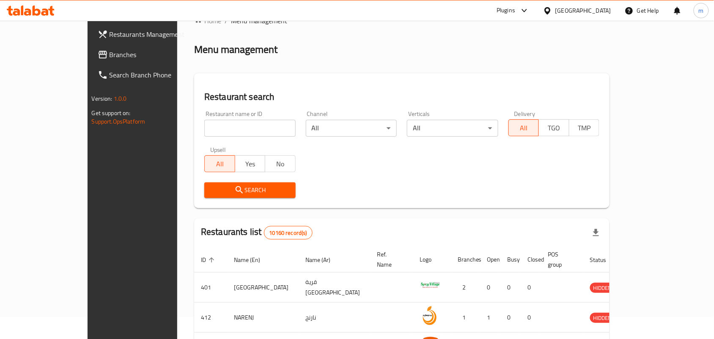
click at [110, 53] on span "Branches" at bounding box center [155, 54] width 91 height 10
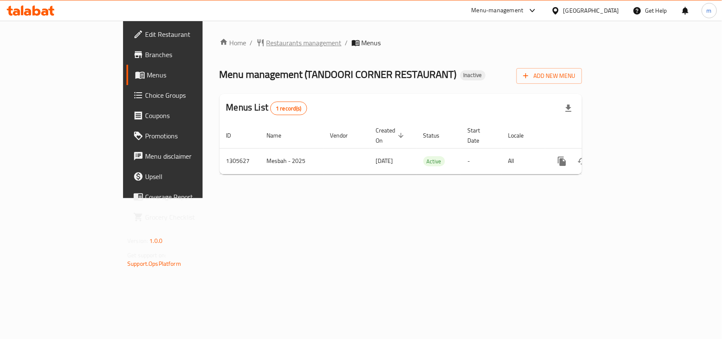
click at [266, 41] on span "Restaurants management" at bounding box center [303, 43] width 75 height 10
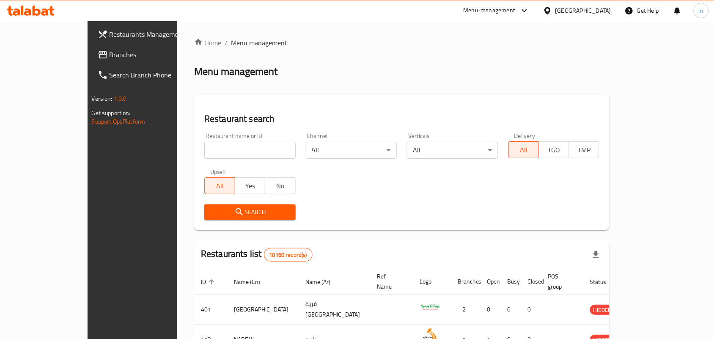
click at [194, 142] on div "Home / Menu management Menu management Restaurant search Restaurant name or ID …" at bounding box center [401, 308] width 415 height 541
click at [204, 147] on input "search" at bounding box center [249, 150] width 91 height 17
paste input "703434"
type input "703434"
click button "Search" at bounding box center [249, 212] width 91 height 16
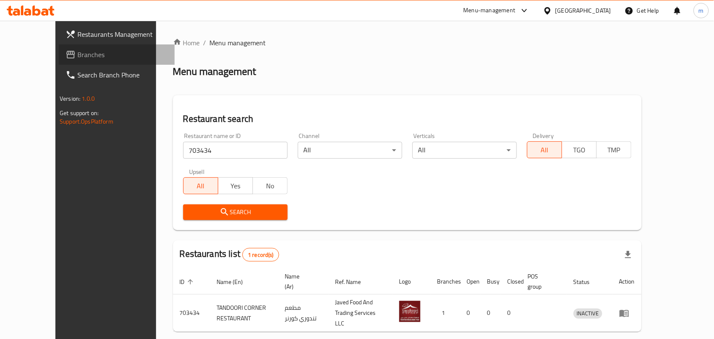
click at [77, 53] on span "Branches" at bounding box center [122, 54] width 91 height 10
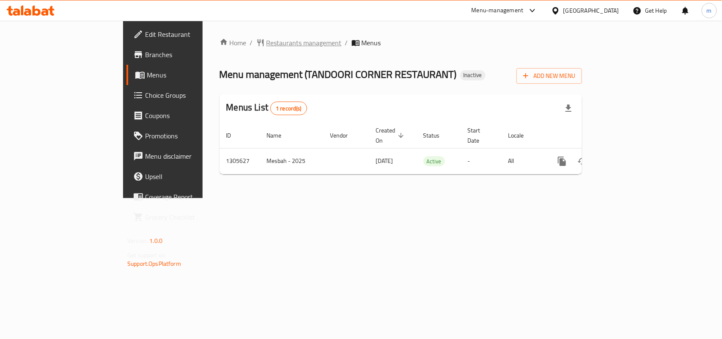
click at [266, 41] on span "Restaurants management" at bounding box center [303, 43] width 75 height 10
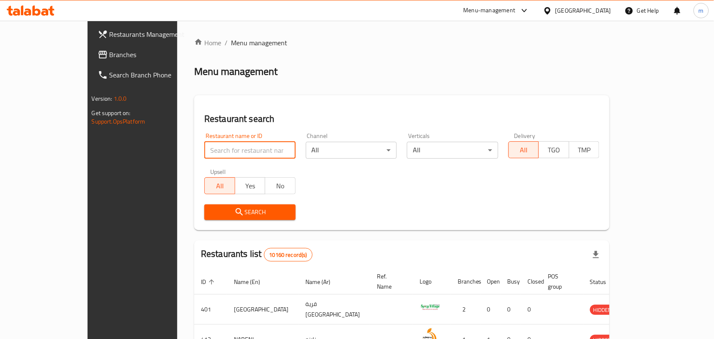
click at [204, 151] on input "search" at bounding box center [249, 150] width 91 height 17
paste input "703434"
type input "703434"
click button "Search" at bounding box center [249, 212] width 91 height 16
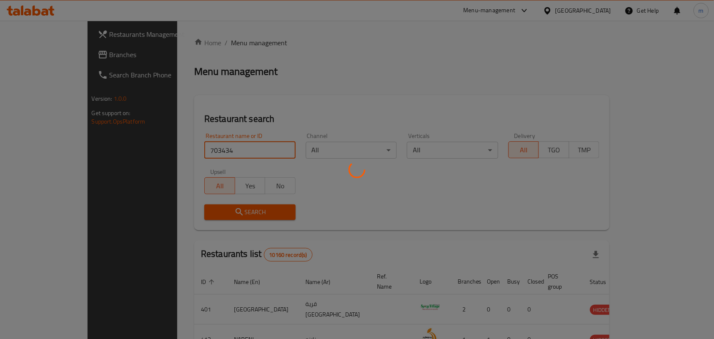
scroll to position [32, 0]
